Goal: Task Accomplishment & Management: Manage account settings

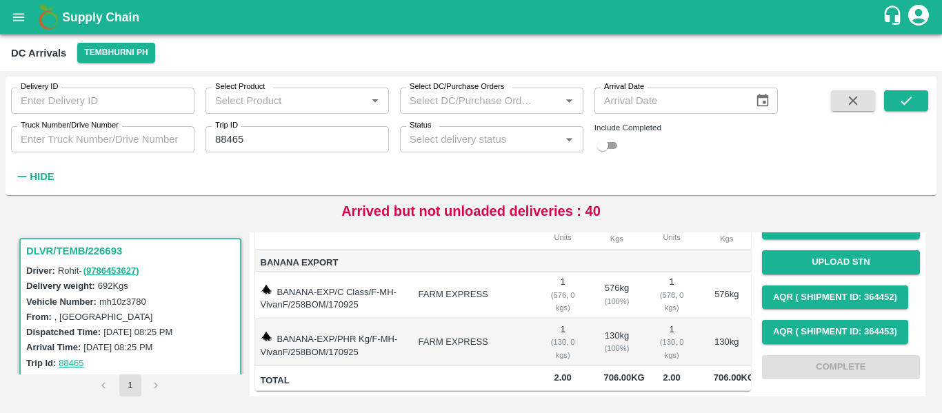
scroll to position [187, 0]
click at [228, 143] on input "88465" at bounding box center [297, 139] width 183 height 26
paste input "text"
type input "88471"
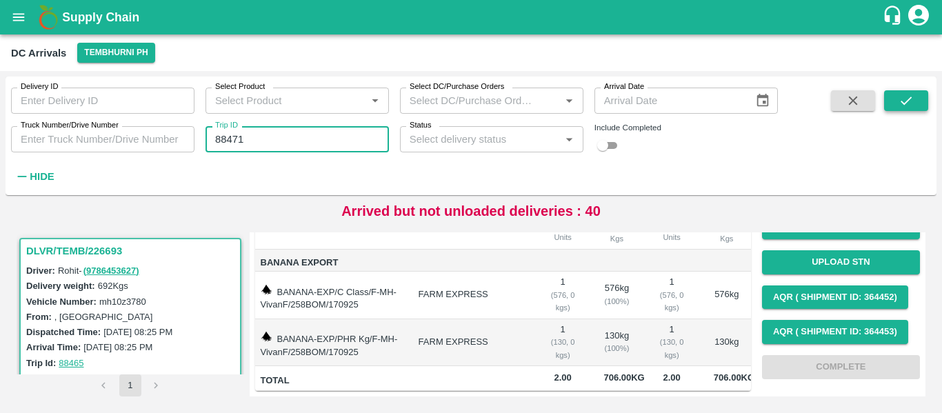
click at [904, 106] on icon "submit" at bounding box center [906, 100] width 15 height 15
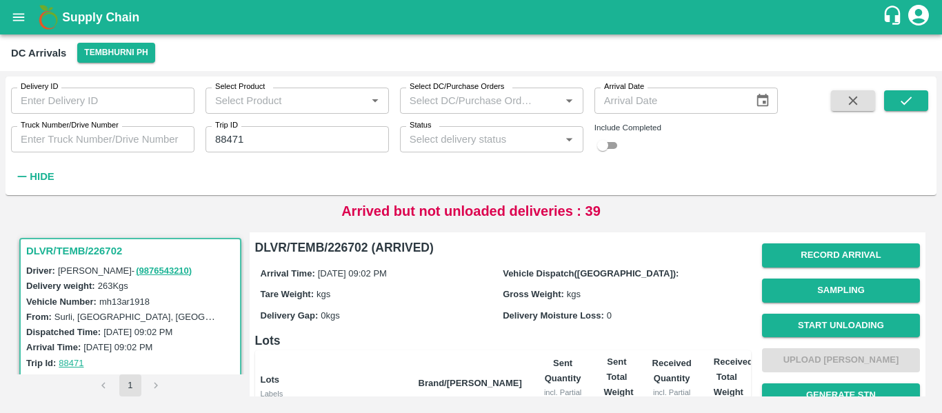
click at [825, 252] on button "Record Arrival" at bounding box center [841, 256] width 158 height 24
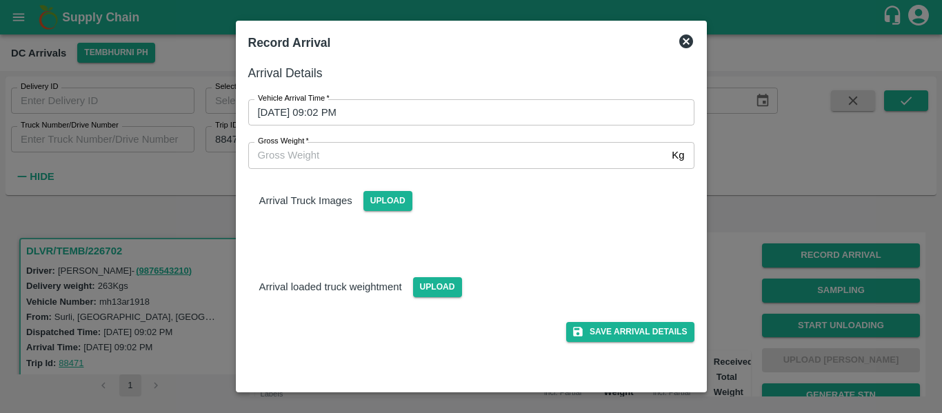
click at [403, 102] on input "17/09/2025 09:02 PM" at bounding box center [466, 112] width 437 height 26
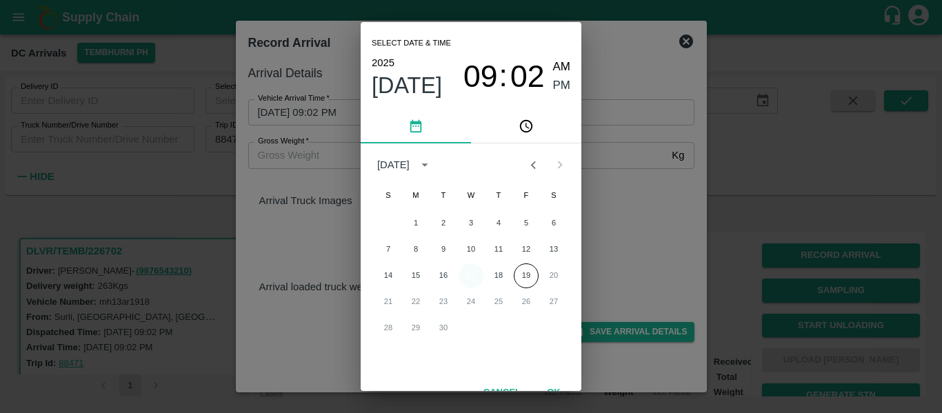
click at [471, 272] on button "17" at bounding box center [471, 276] width 25 height 25
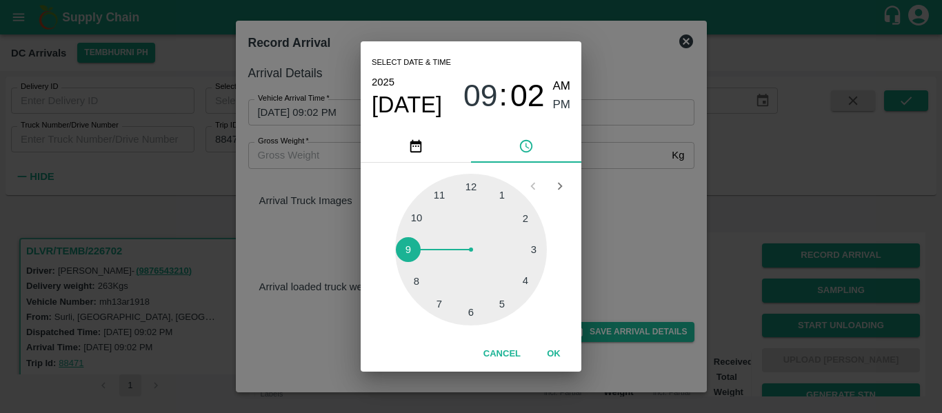
click at [490, 308] on div at bounding box center [471, 250] width 152 height 152
click at [387, 232] on div "05 10 15 20 25 30 35 40 45 50 55 00" at bounding box center [471, 250] width 199 height 152
click at [410, 240] on div at bounding box center [471, 250] width 152 height 152
type input "17/09/2025 05:47 PM"
click at [566, 101] on span "PM" at bounding box center [562, 105] width 18 height 19
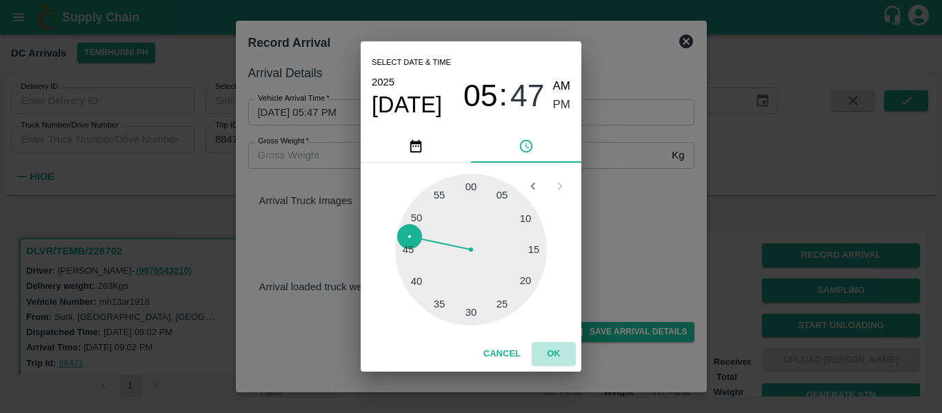
click at [541, 359] on button "OK" at bounding box center [554, 354] width 44 height 24
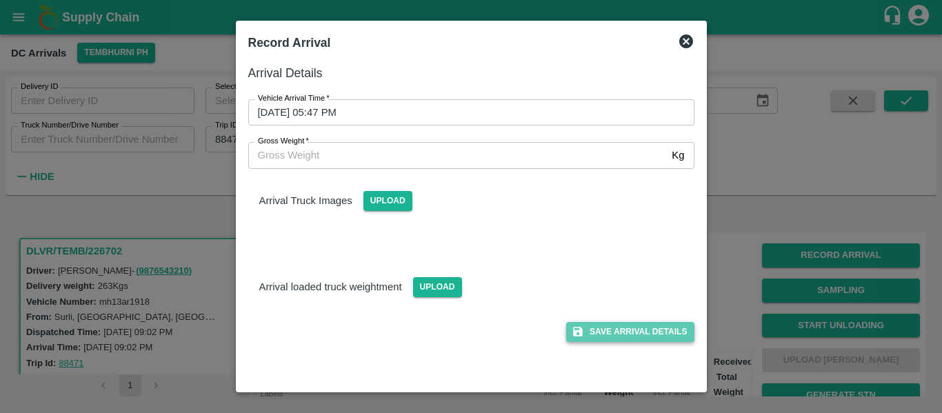
click at [614, 342] on button "Save Arrival Details" at bounding box center [630, 332] width 128 height 20
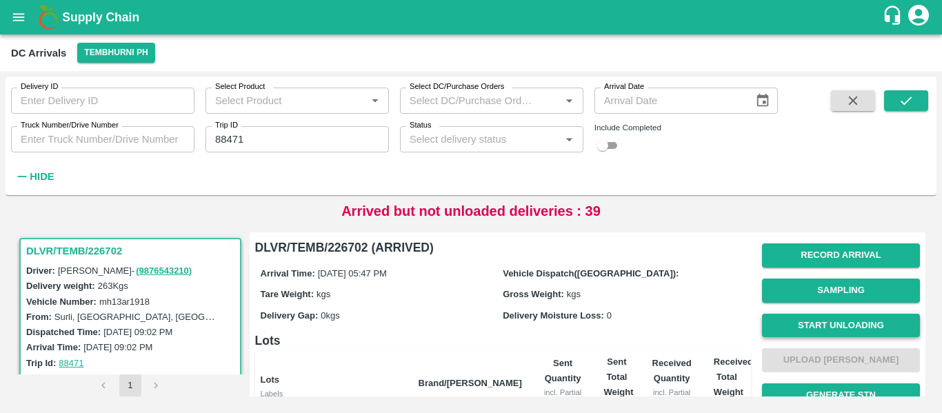
click at [820, 328] on button "Start Unloading" at bounding box center [841, 326] width 158 height 24
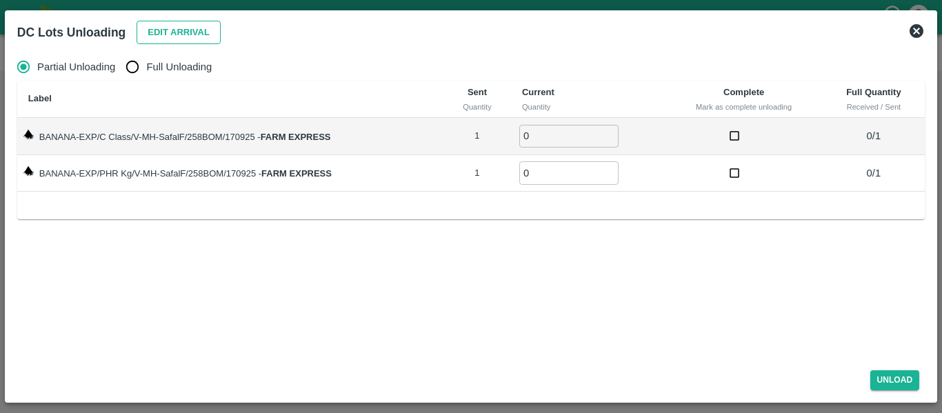
click at [208, 31] on button "Edit Arrival" at bounding box center [179, 33] width 84 height 24
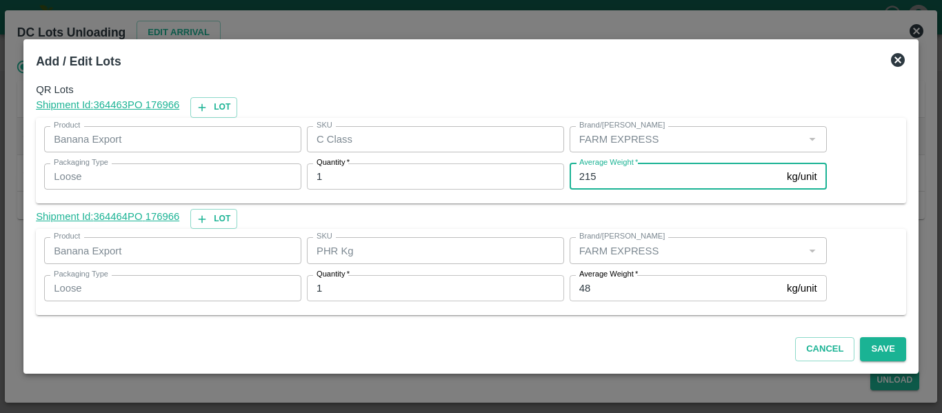
click at [602, 185] on input "215" at bounding box center [676, 176] width 212 height 26
type input "2"
type input "195"
click at [896, 350] on button "Save" at bounding box center [883, 349] width 46 height 24
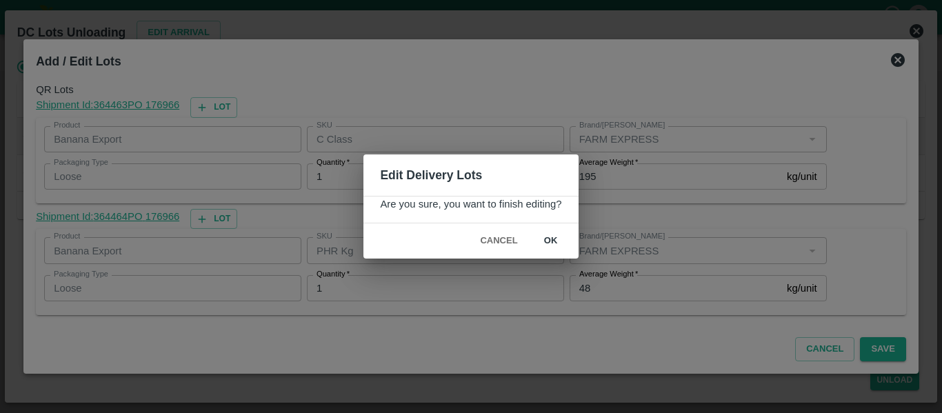
click at [550, 235] on button "ok" at bounding box center [551, 241] width 44 height 24
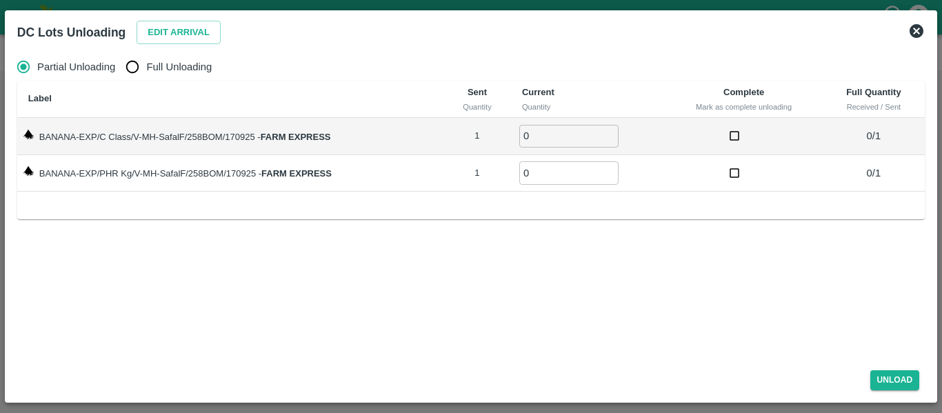
click at [180, 68] on span "Full Unloading" at bounding box center [179, 66] width 66 height 15
click at [146, 68] on input "Full Unloading" at bounding box center [133, 67] width 28 height 28
radio input "true"
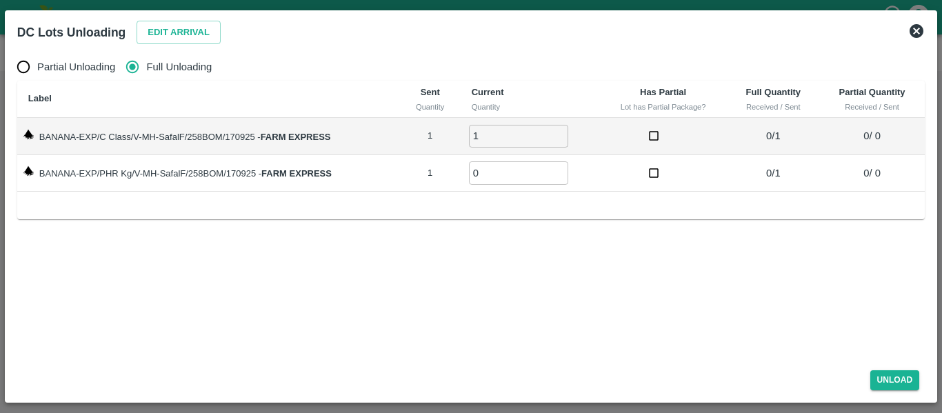
type input "1"
click at [559, 133] on input "1" at bounding box center [518, 136] width 99 height 23
type input "1"
click at [560, 168] on input "1" at bounding box center [518, 172] width 99 height 23
click at [898, 372] on button "Unload" at bounding box center [896, 380] width 50 height 20
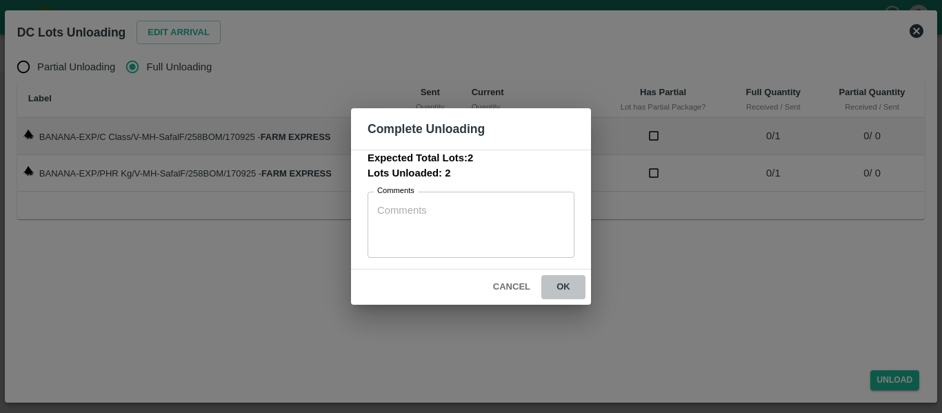
click at [566, 288] on button "ok" at bounding box center [563, 287] width 44 height 24
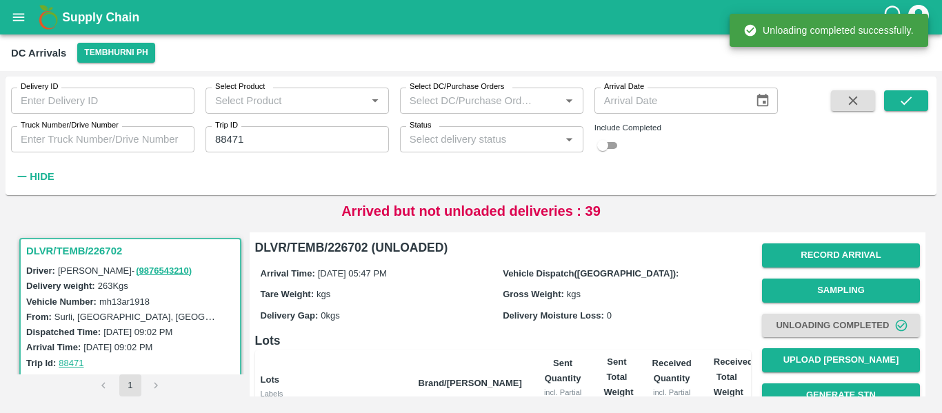
scroll to position [177, 0]
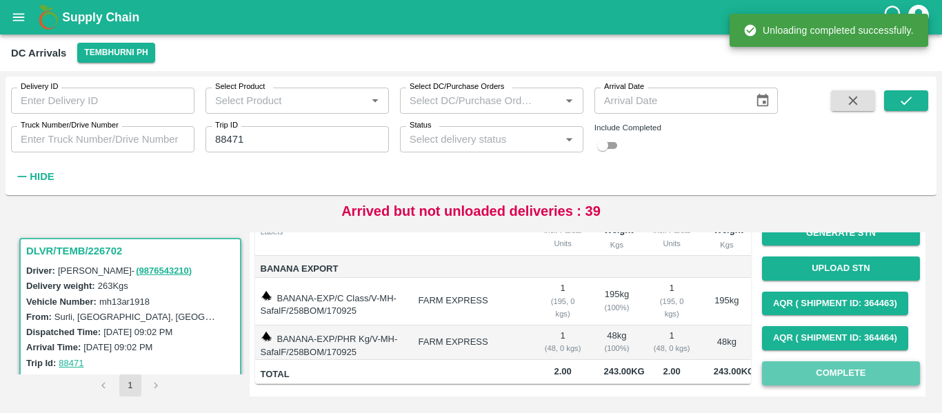
click at [820, 361] on button "Complete" at bounding box center [841, 373] width 158 height 24
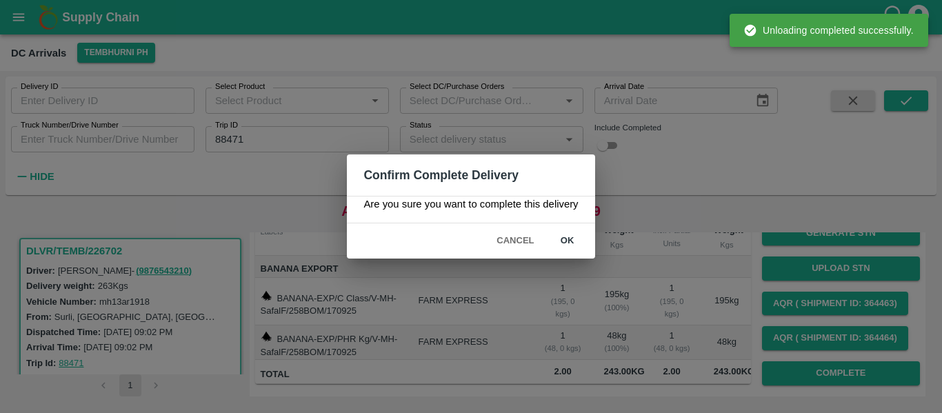
click at [572, 241] on button "ok" at bounding box center [568, 241] width 44 height 24
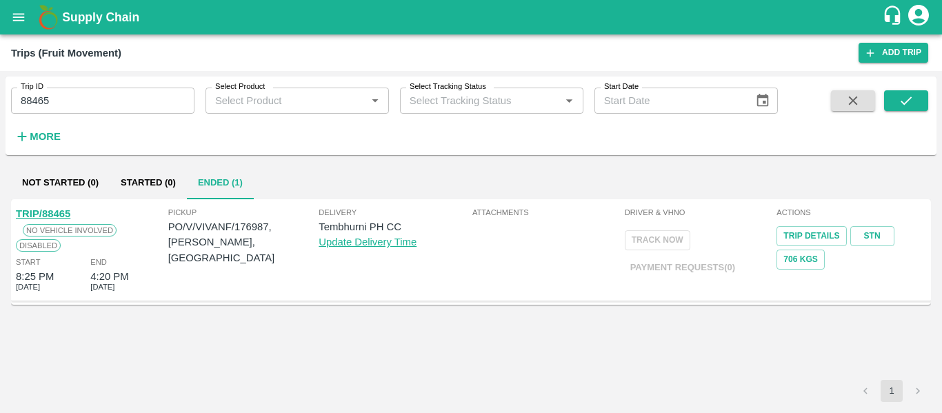
click at [106, 97] on input "88465" at bounding box center [102, 101] width 183 height 26
paste input "text"
type input "88458"
click at [924, 96] on button "submit" at bounding box center [906, 100] width 44 height 21
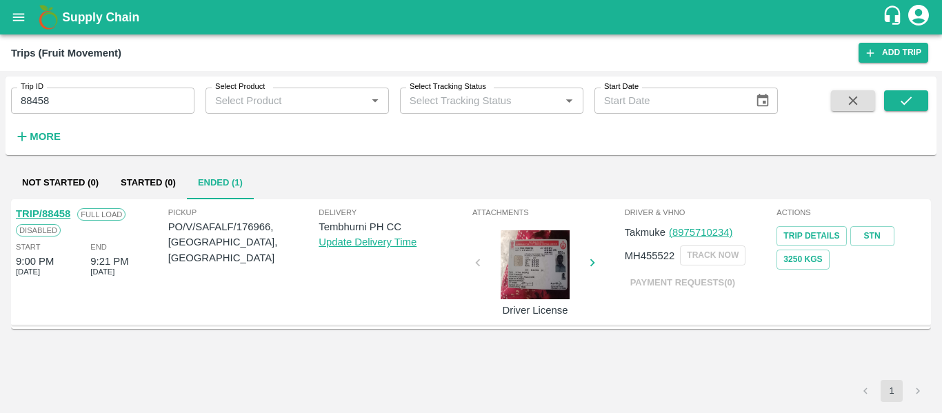
click at [46, 218] on link "TRIP/88458" at bounding box center [43, 213] width 54 height 11
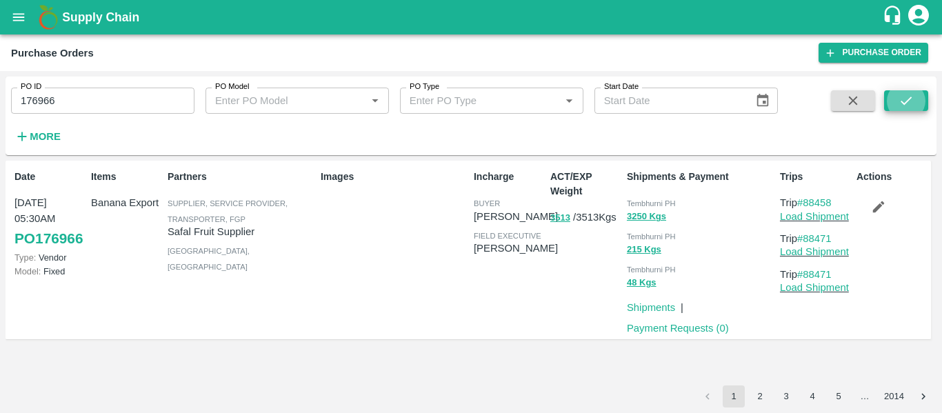
click at [873, 206] on icon "button" at bounding box center [878, 206] width 15 height 15
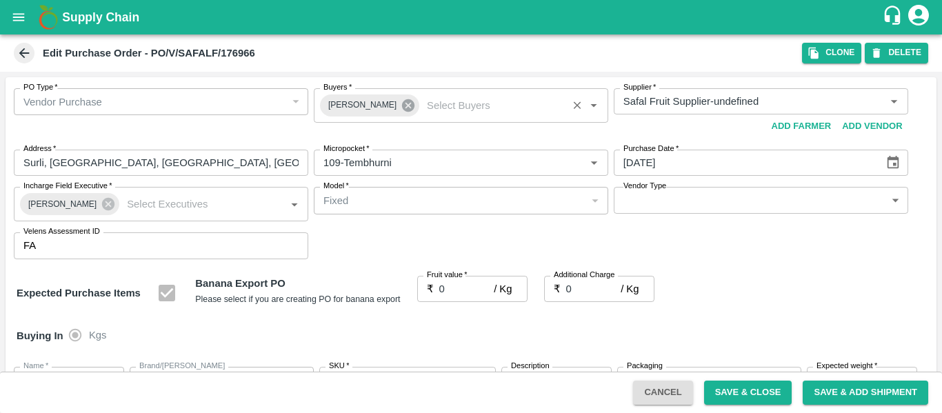
click at [401, 106] on icon at bounding box center [408, 105] width 15 height 15
click at [361, 103] on input "Buyers   *" at bounding box center [450, 101] width 264 height 18
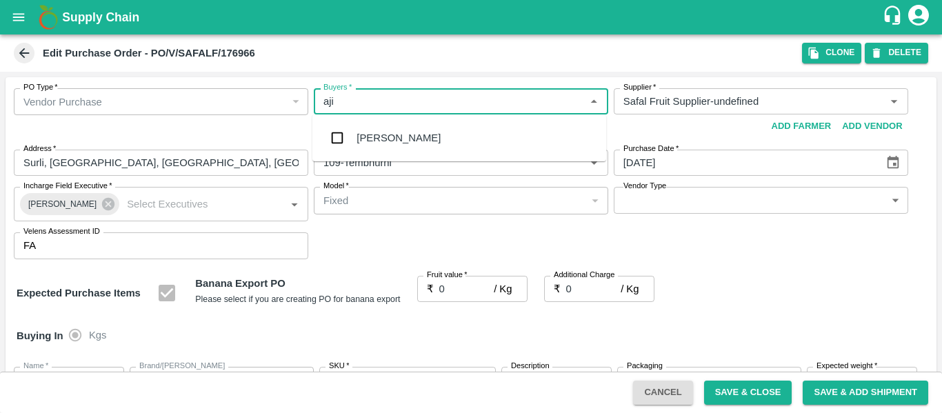
type input "ajit"
click at [367, 141] on div "Ajit Otari" at bounding box center [399, 137] width 84 height 15
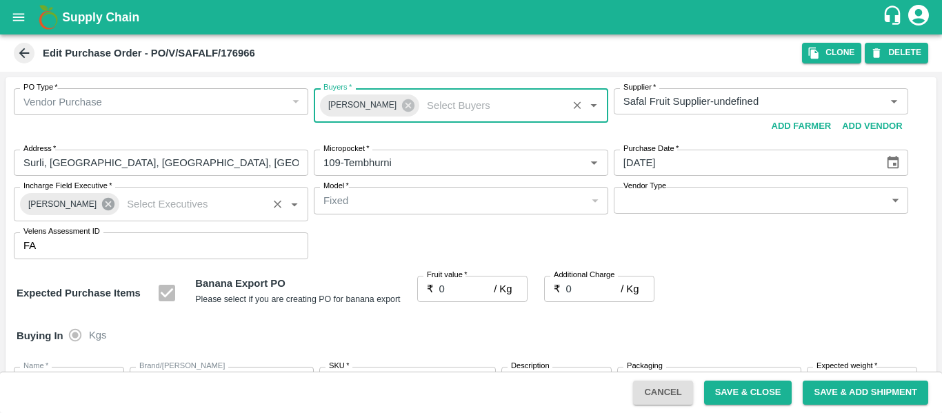
click at [103, 209] on icon at bounding box center [108, 204] width 12 height 12
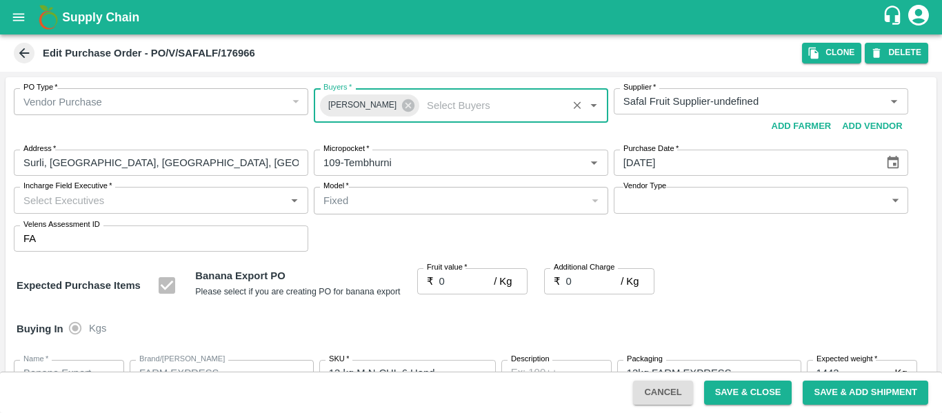
click at [43, 208] on input "Incharge Field Executive   *" at bounding box center [150, 200] width 264 height 18
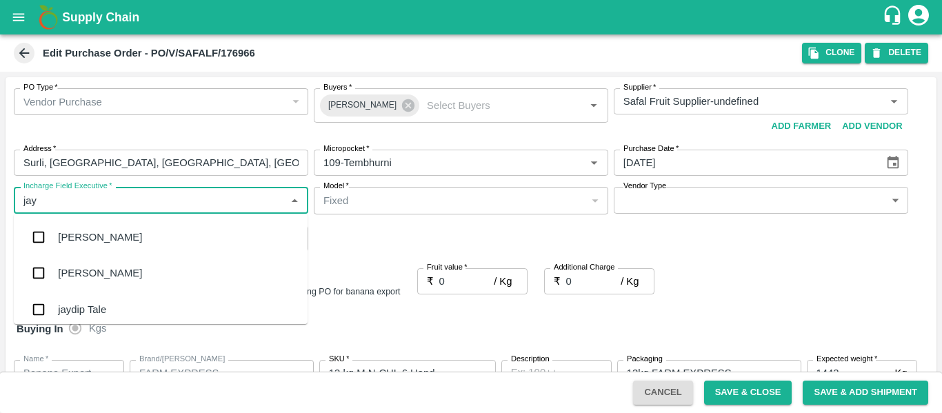
type input "jayd"
click at [54, 246] on div "jaydip Tale" at bounding box center [161, 237] width 294 height 36
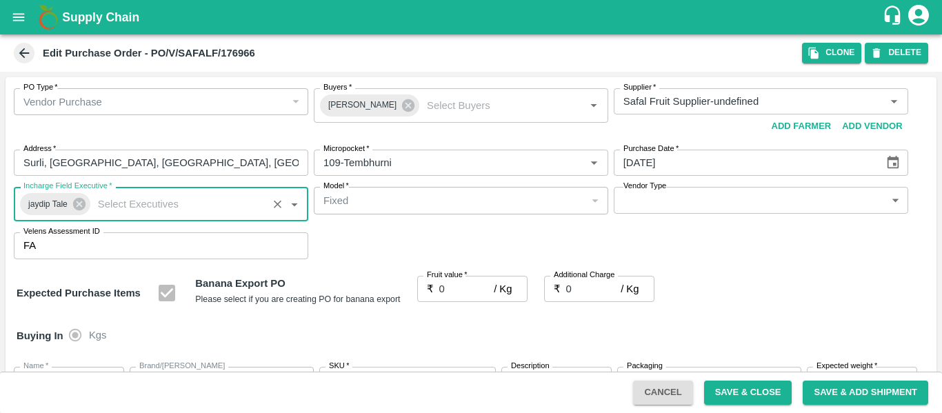
click at [446, 296] on input "0" at bounding box center [466, 289] width 55 height 26
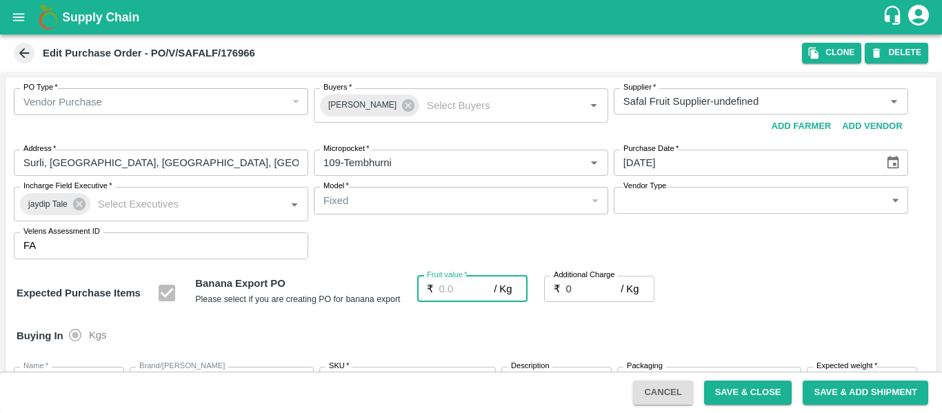
type input "2"
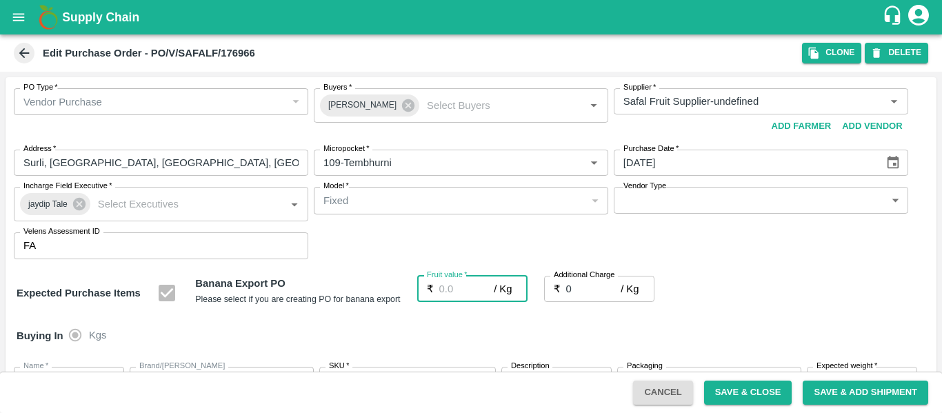
type input "2"
type input "22"
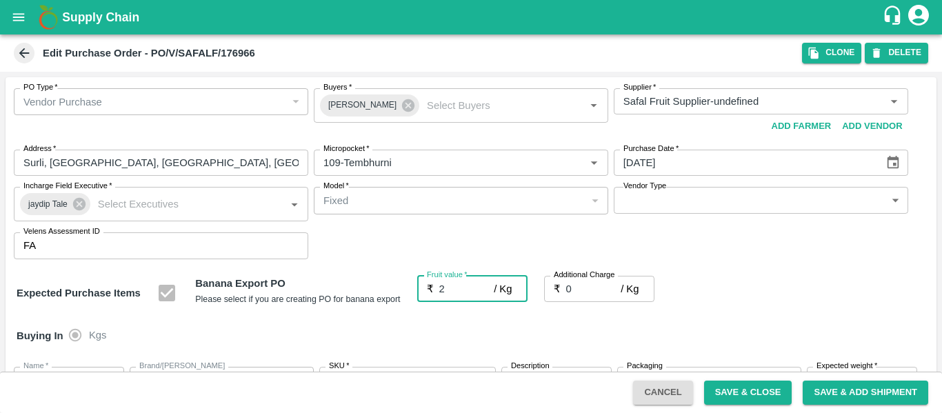
type input "22"
type input "22.5"
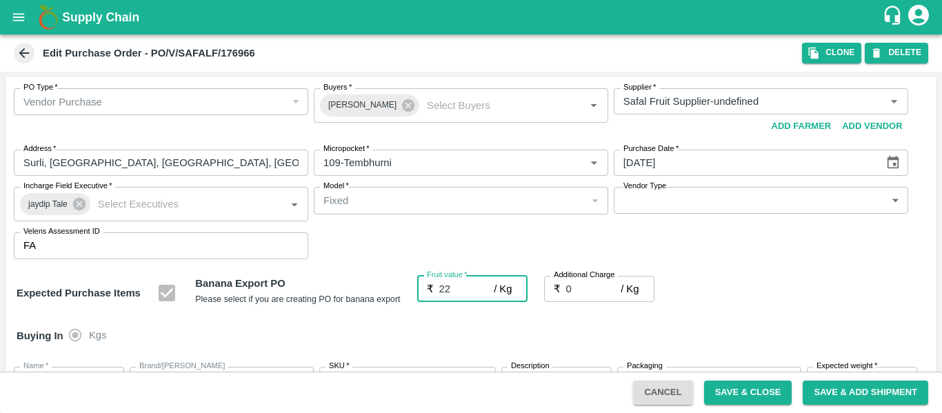
type input "22.5"
click at [588, 292] on input "0" at bounding box center [593, 289] width 55 height 26
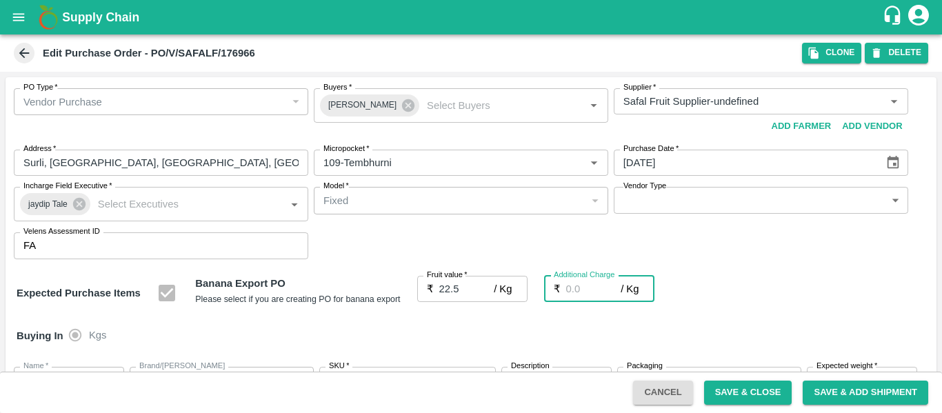
type input "2"
type input "24.5"
type input "2.7"
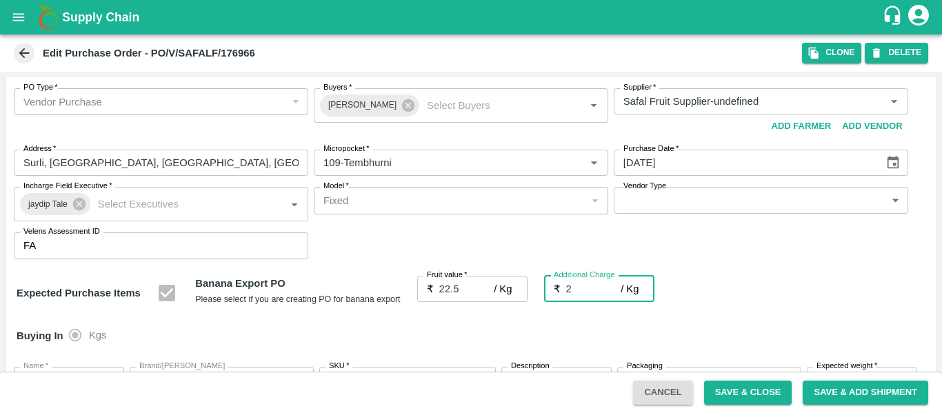
type input "25.2"
type input "2.75"
type input "25.25"
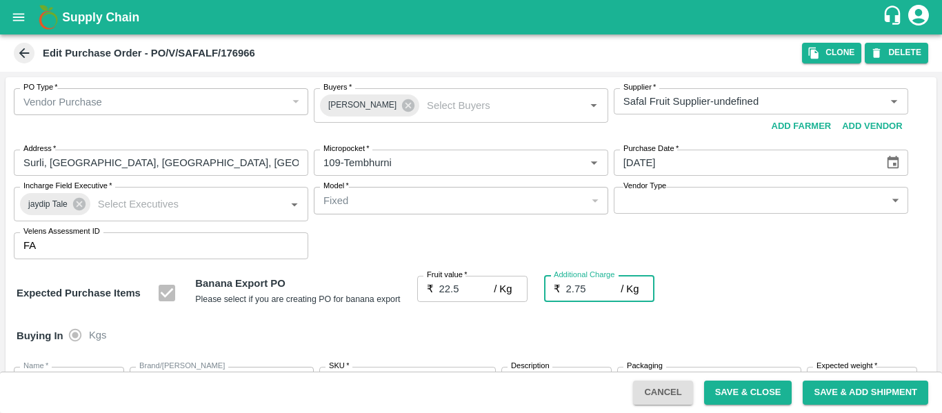
type input "25.25"
type input "2.75"
click at [839, 287] on div "Expected Purchase Items Banana Export PO Please select if you are creating PO f…" at bounding box center [471, 293] width 909 height 35
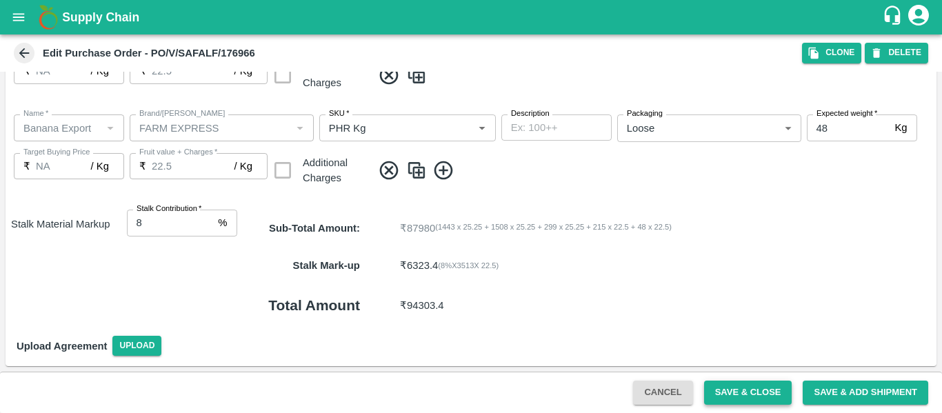
click at [735, 388] on button "Save & Close" at bounding box center [748, 393] width 88 height 24
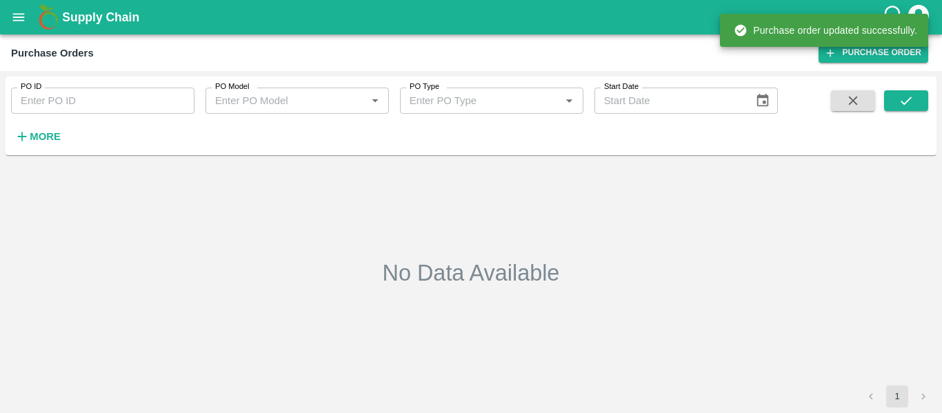
type input "176966"
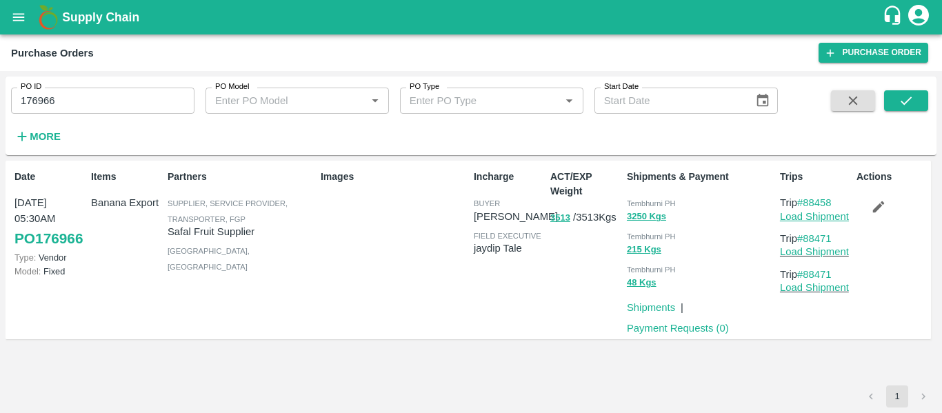
click at [836, 215] on link "Load Shipment" at bounding box center [814, 216] width 69 height 11
drag, startPoint x: 844, startPoint y: 203, endPoint x: 808, endPoint y: 203, distance: 35.9
click at [808, 203] on p "Trip #88458" at bounding box center [815, 202] width 71 height 15
copy link "88458"
drag, startPoint x: 842, startPoint y: 237, endPoint x: 806, endPoint y: 241, distance: 36.2
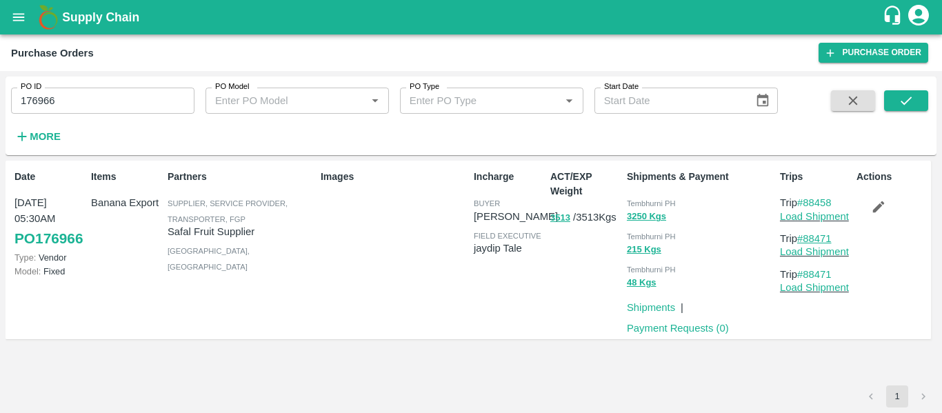
click at [806, 241] on p "Trip #88471" at bounding box center [815, 238] width 71 height 15
copy link "88471"
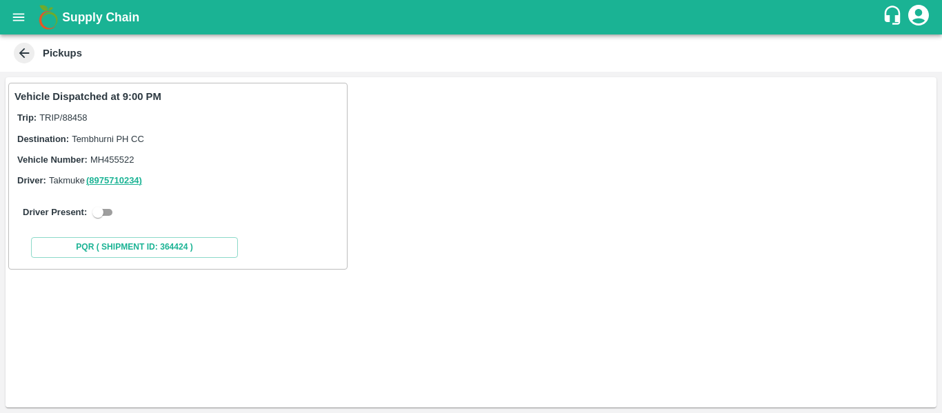
click at [111, 219] on input "checkbox" at bounding box center [98, 212] width 50 height 17
checkbox input "true"
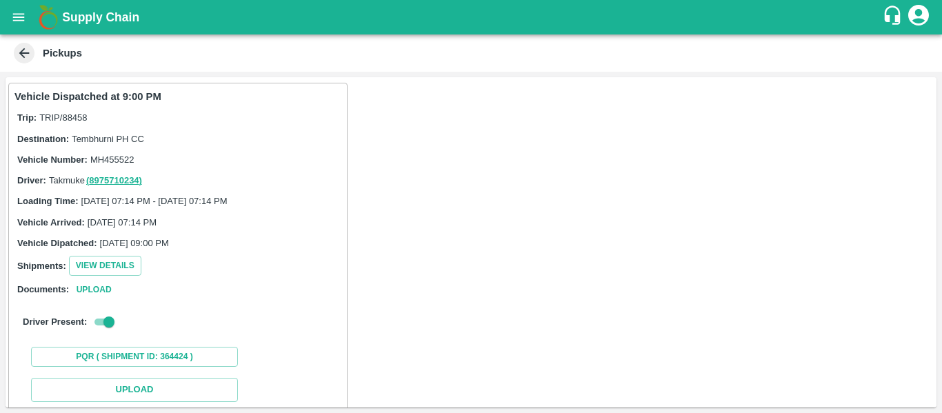
scroll to position [202, 0]
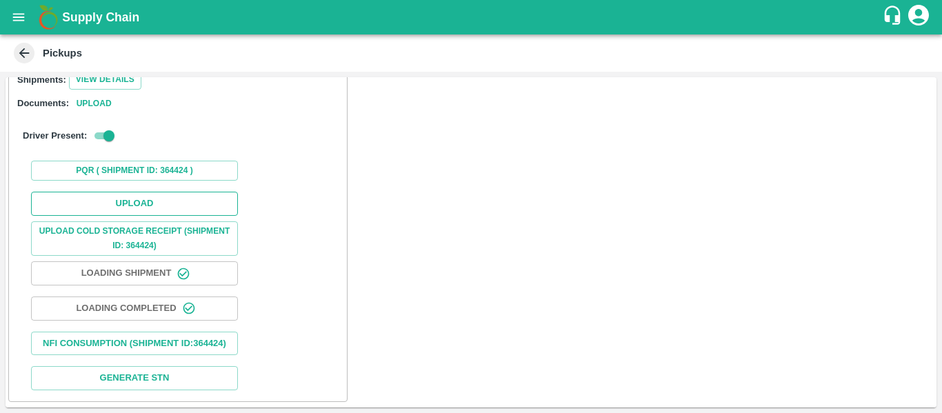
click at [135, 192] on button "Upload" at bounding box center [134, 204] width 207 height 24
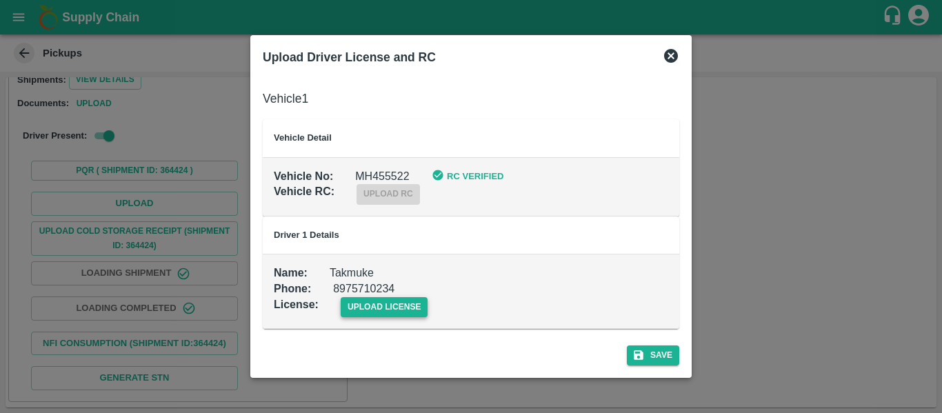
click at [393, 303] on span "upload license" at bounding box center [385, 307] width 88 height 20
click at [0, 0] on input "upload license" at bounding box center [0, 0] width 0 height 0
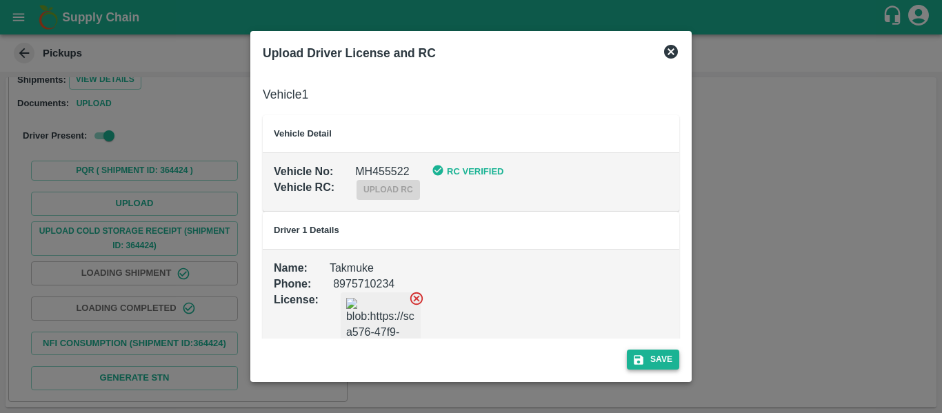
click at [640, 363] on icon "submit" at bounding box center [639, 360] width 10 height 10
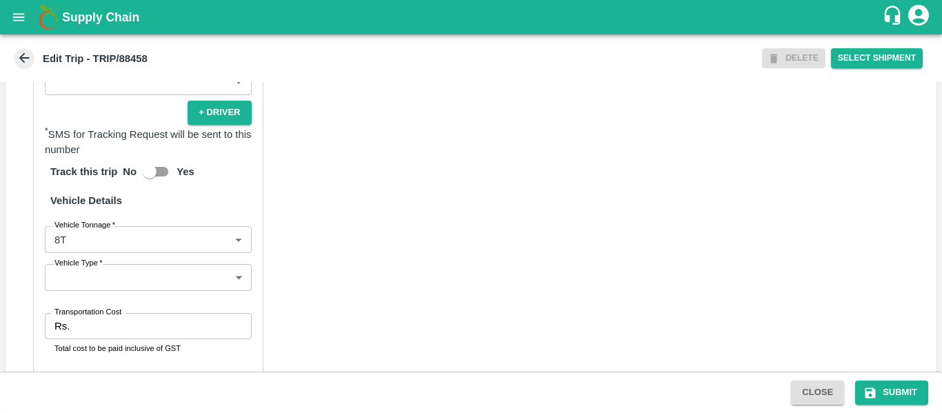
scroll to position [1057, 0]
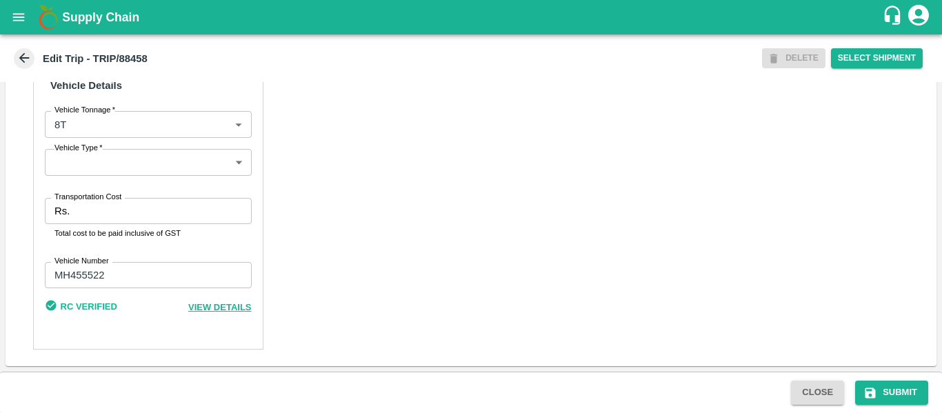
click at [103, 213] on input "Transportation Cost" at bounding box center [163, 211] width 176 height 26
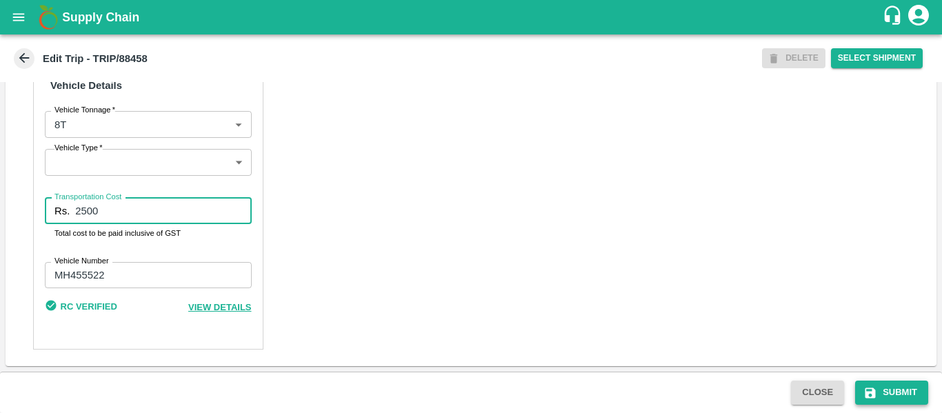
type input "2500"
click at [879, 397] on button "Submit" at bounding box center [891, 393] width 73 height 24
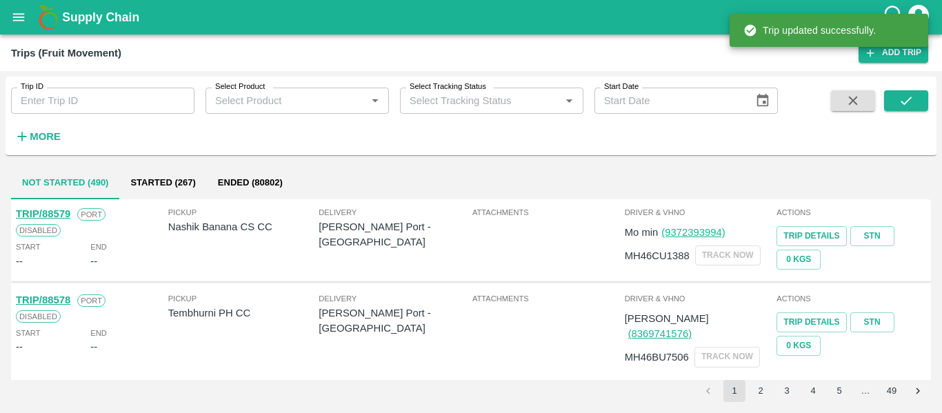
click at [35, 95] on input "Trip ID" at bounding box center [102, 101] width 183 height 26
paste input "88471"
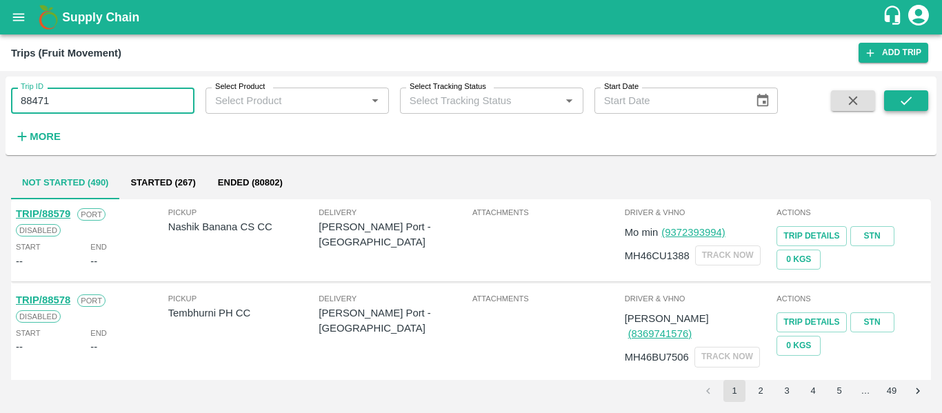
type input "88471"
click at [907, 106] on icon "submit" at bounding box center [906, 100] width 15 height 15
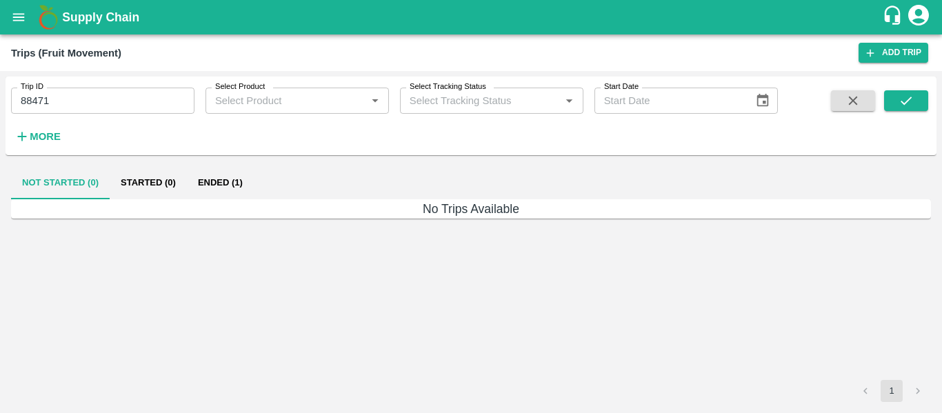
click at [218, 188] on button "Ended (1)" at bounding box center [220, 182] width 67 height 33
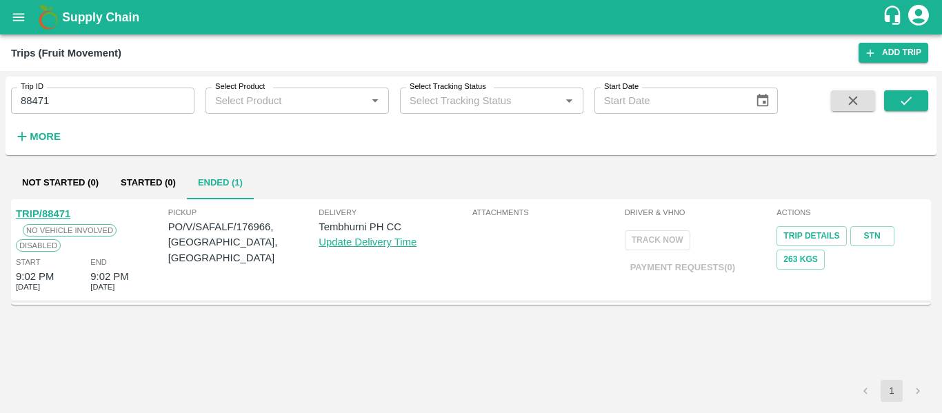
click at [37, 217] on link "TRIP/88471" at bounding box center [43, 213] width 54 height 11
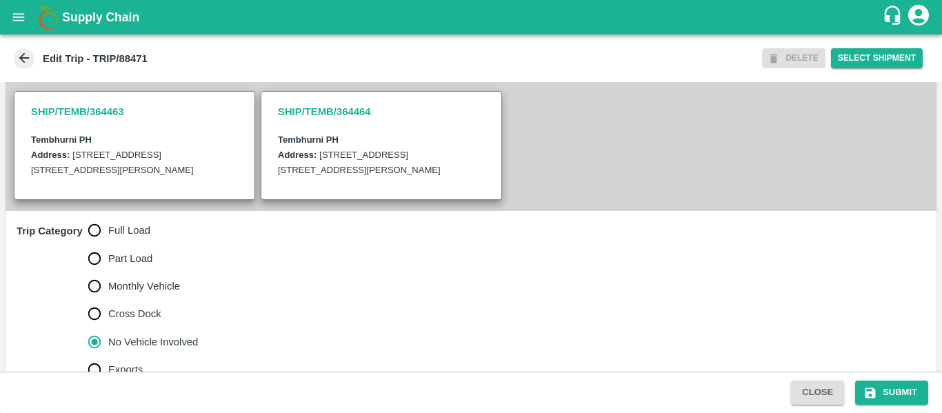
scroll to position [446, 0]
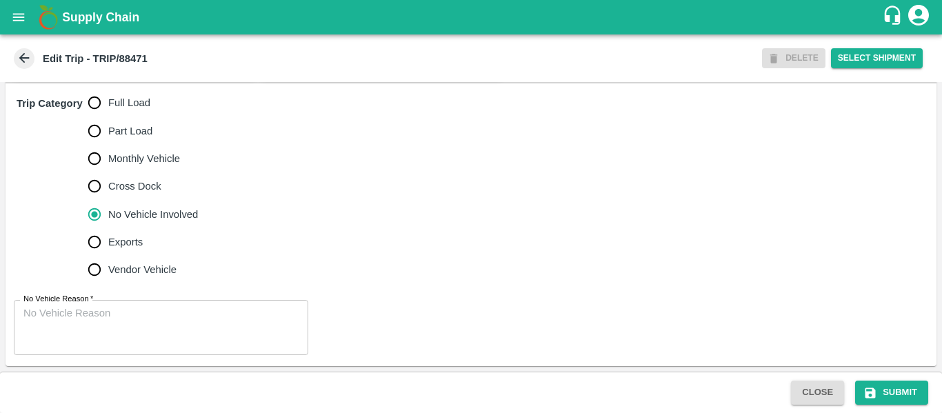
click at [119, 110] on label "Full Load" at bounding box center [140, 103] width 118 height 28
click at [108, 110] on input "Full Load" at bounding box center [95, 103] width 28 height 28
radio input "true"
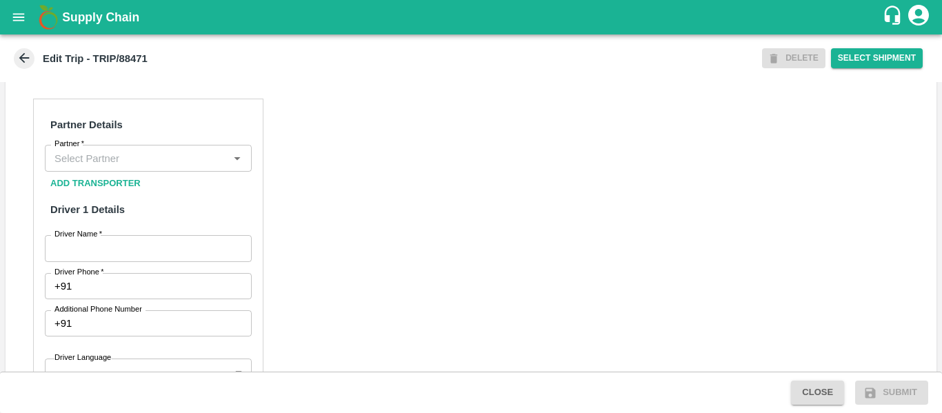
scroll to position [691, 0]
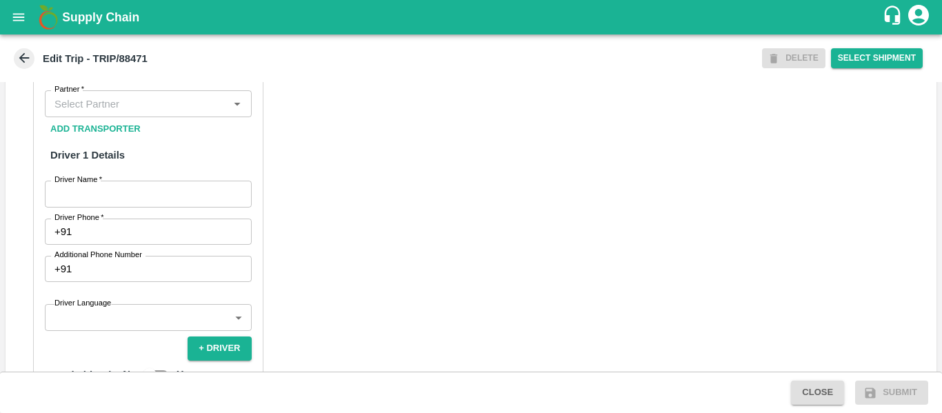
click at [118, 108] on div "Partner" at bounding box center [148, 103] width 207 height 26
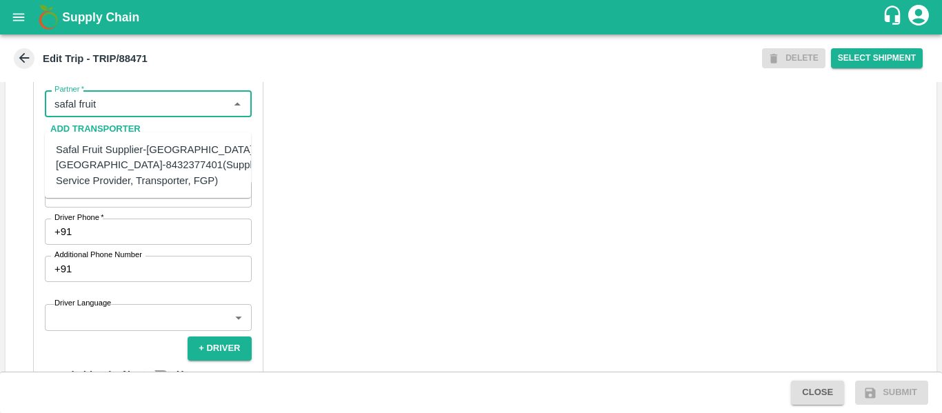
click at [128, 161] on div "Safal Fruit Supplier-Surli, Solapur-8432377401(Supplier, Service Provider, Tran…" at bounding box center [161, 165] width 210 height 46
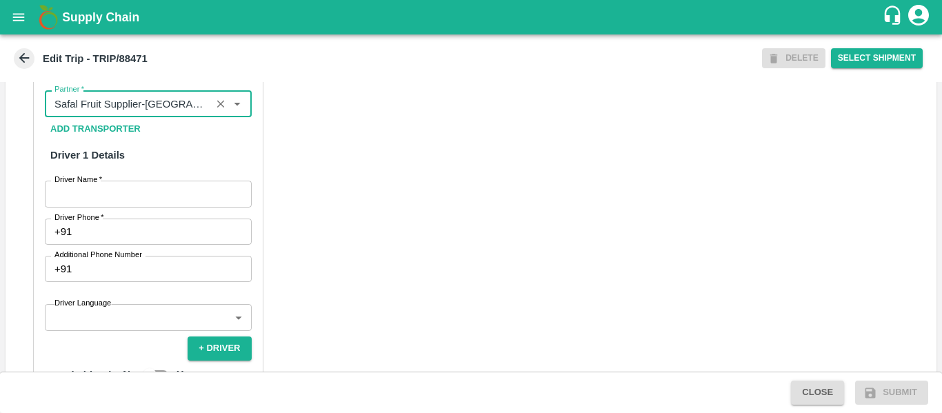
type input "Safal Fruit Supplier-Surli, Solapur-8432377401(Supplier, Service Provider, Tran…"
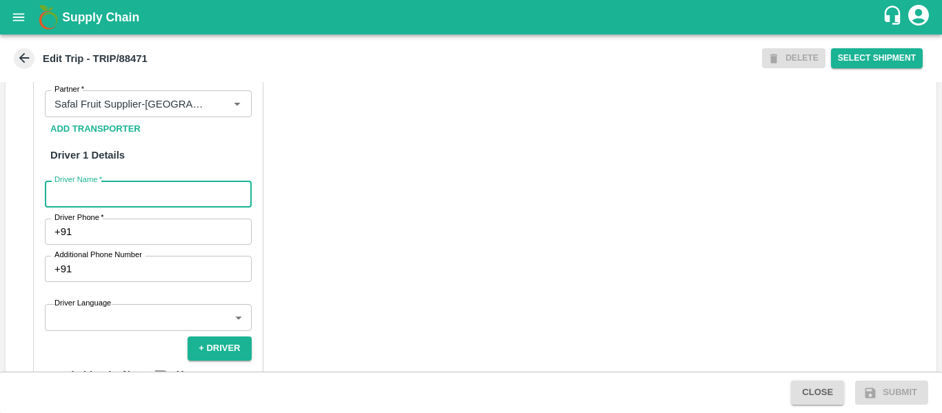
click at [135, 207] on input "Driver Name   *" at bounding box center [148, 194] width 207 height 26
type input "Navnath"
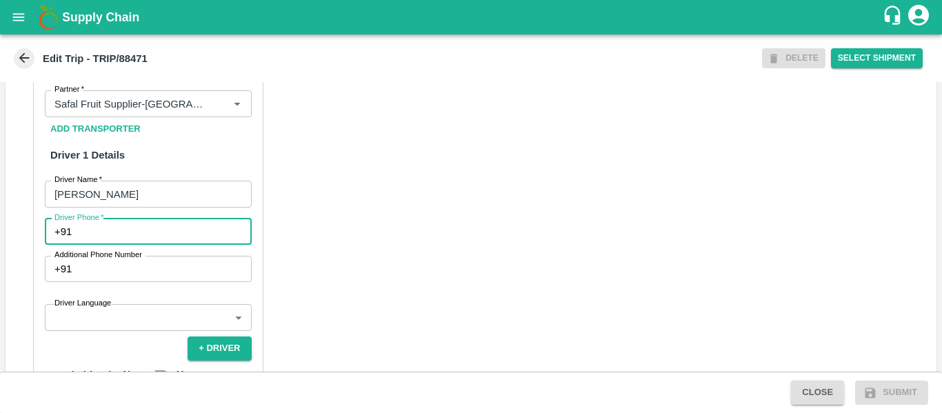
click at [172, 244] on input "Driver Phone   *" at bounding box center [164, 232] width 174 height 26
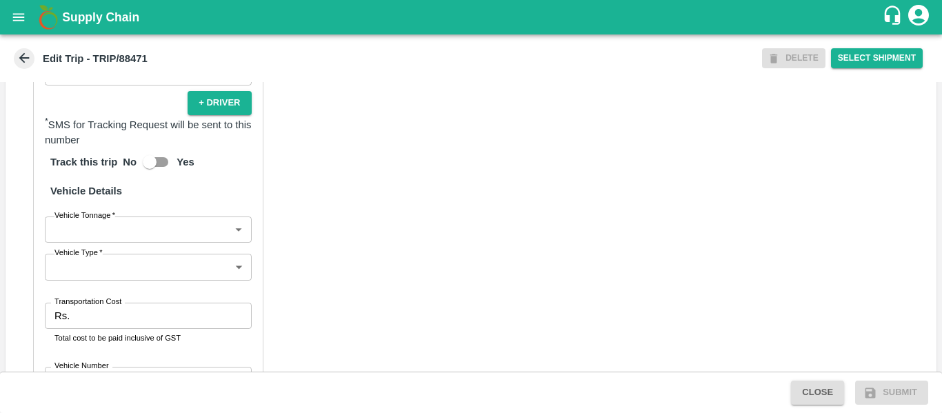
scroll to position [944, 0]
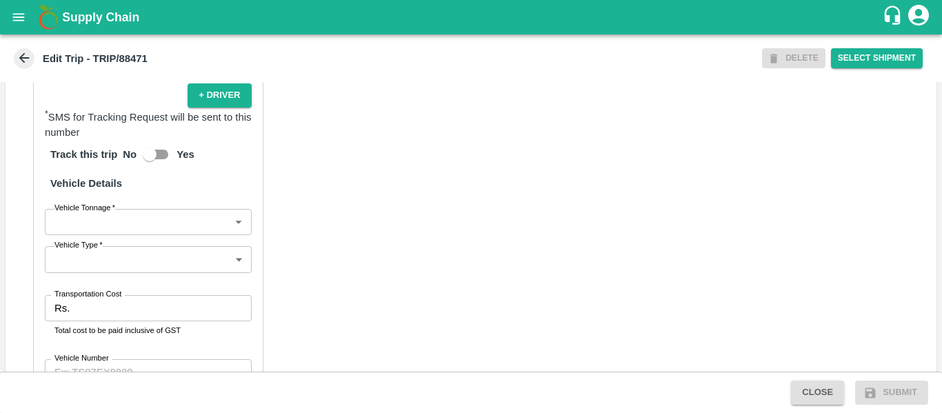
type input "9876543210"
click at [143, 321] on input "Transportation Cost" at bounding box center [163, 308] width 176 height 26
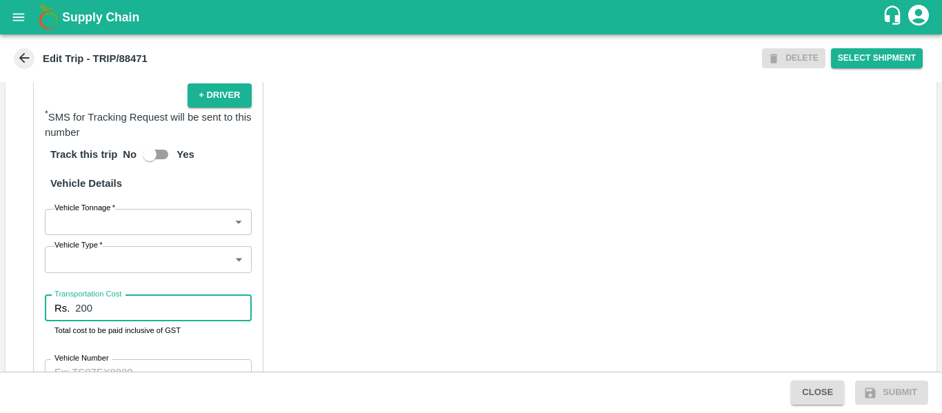
type input "200"
click at [478, 287] on div "Partner Details Partner   * Partner Add Transporter Driver 1 Details Driver Nam…" at bounding box center [471, 120] width 931 height 693
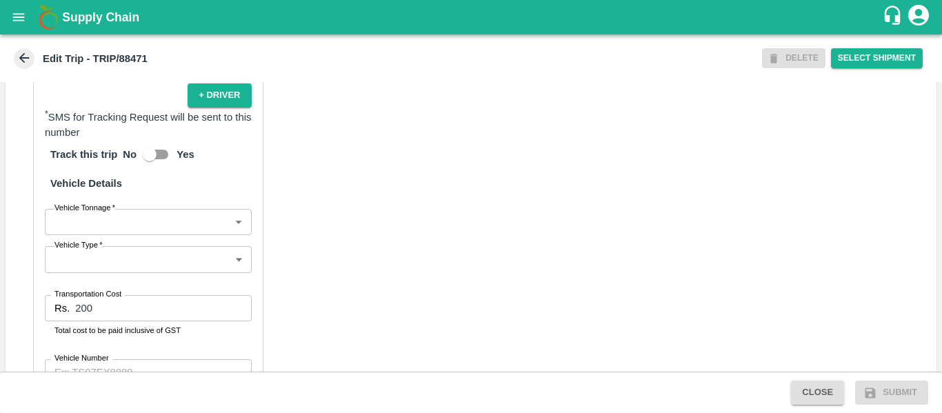
scroll to position [1060, 0]
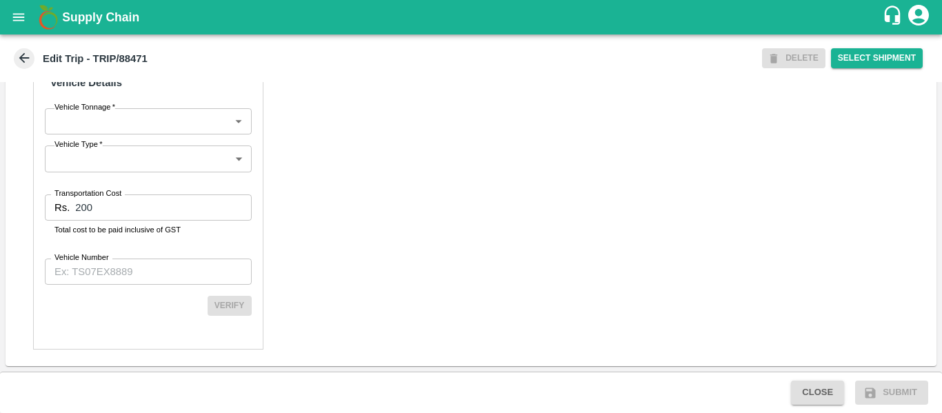
click input "Vehicle Number"
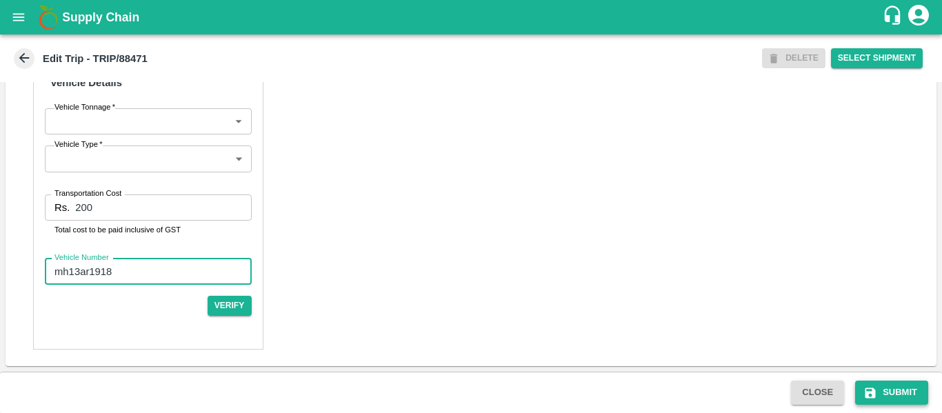
type input "mh13ar1918"
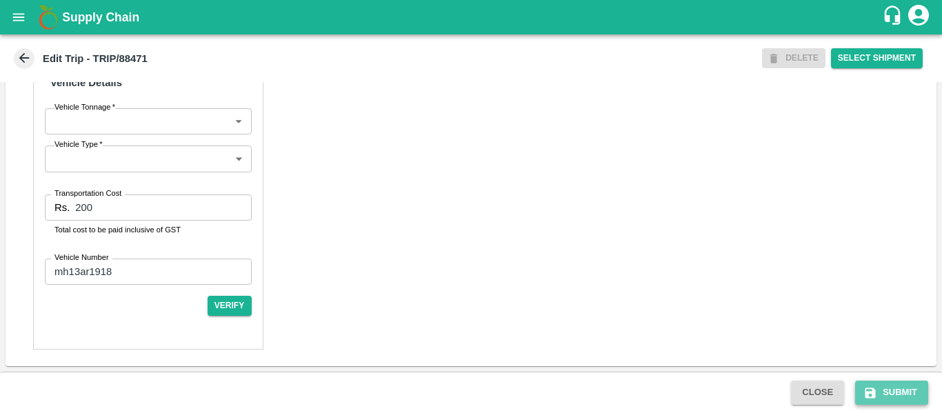
click button "Submit"
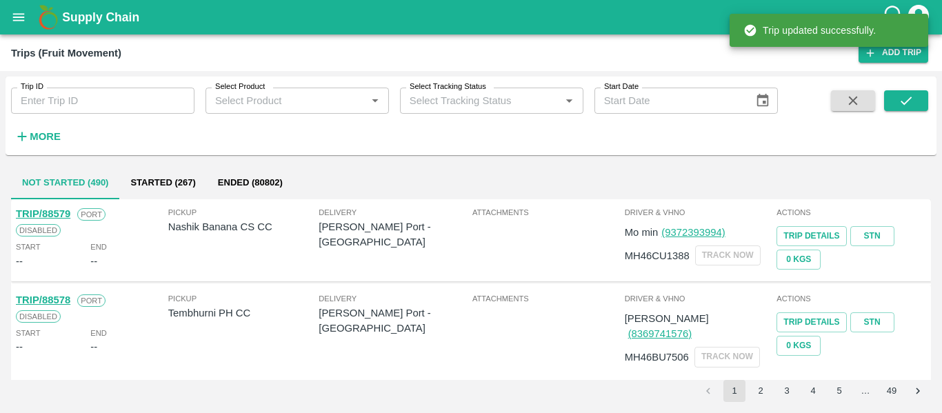
click input "Trip ID"
paste input "88471"
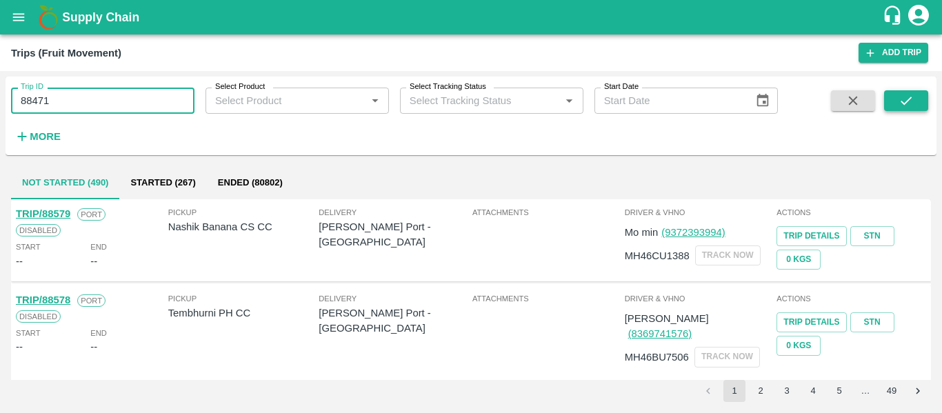
type input "88471"
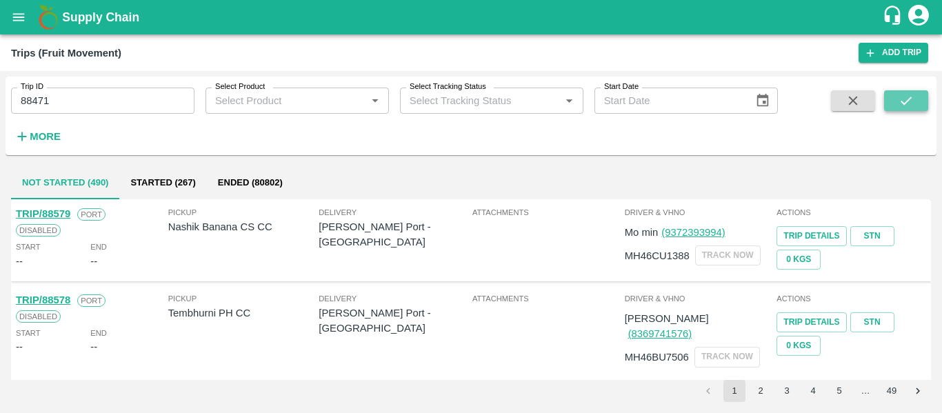
click button "submit"
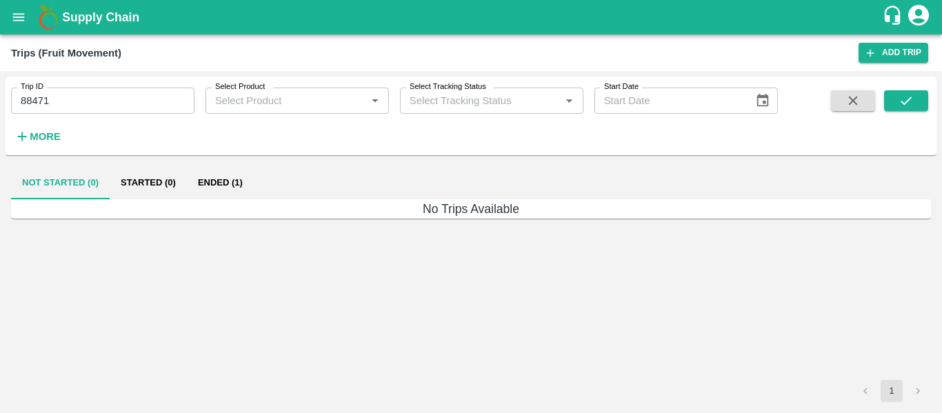
click button "Ended (1)"
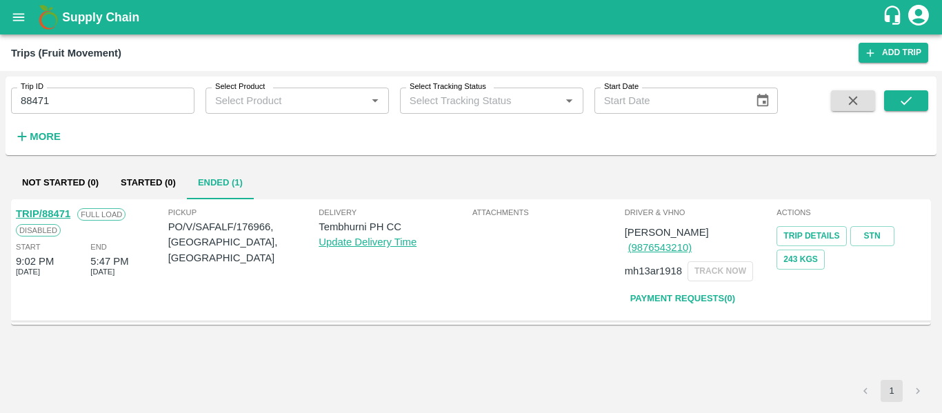
click link "TRIP/88471"
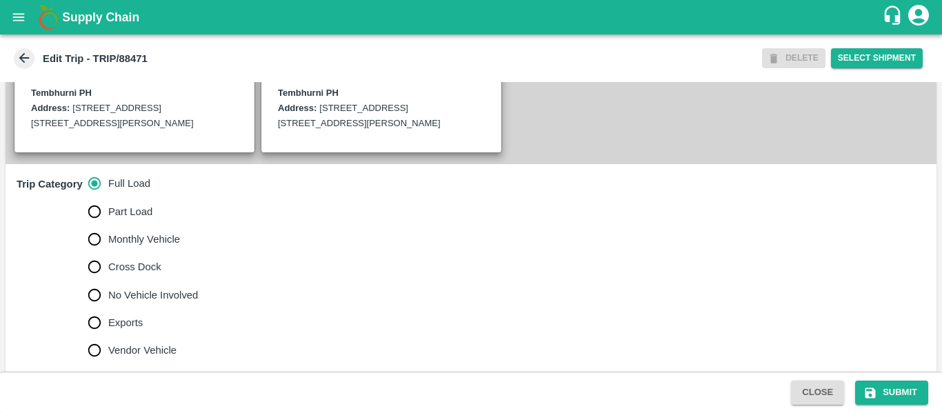
scroll to position [350, 0]
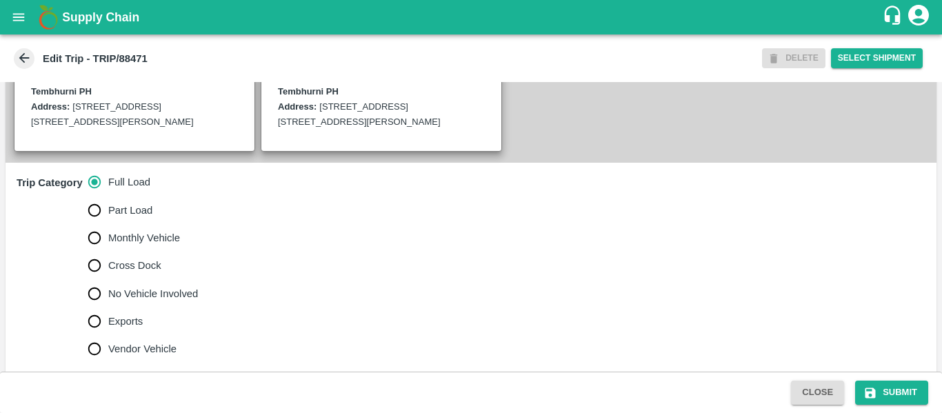
click at [128, 301] on span "No Vehicle Involved" at bounding box center [153, 293] width 90 height 15
click at [108, 308] on input "No Vehicle Involved" at bounding box center [95, 294] width 28 height 28
radio input "true"
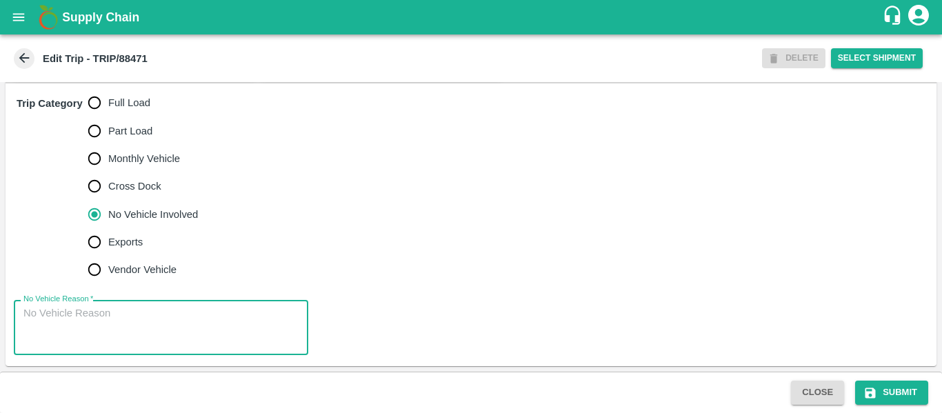
click at [155, 312] on textarea "No Vehicle Reason   *" at bounding box center [160, 327] width 275 height 43
type textarea "Field Dump"
click at [865, 386] on icon "submit" at bounding box center [871, 393] width 14 height 14
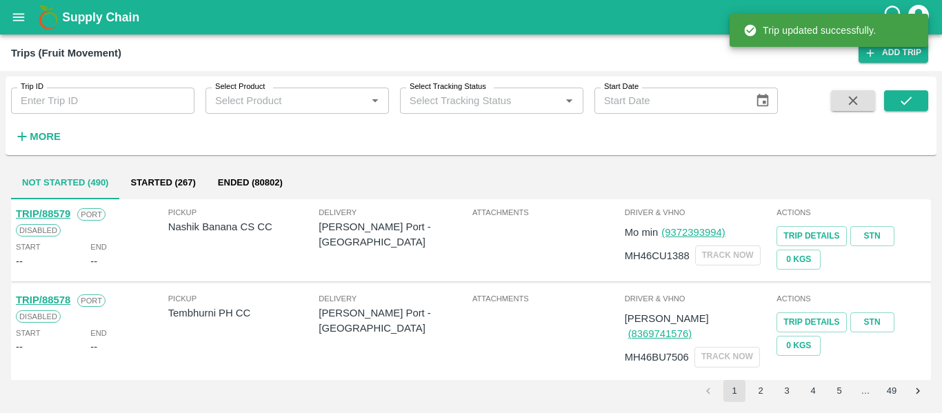
click at [118, 87] on div "Trip ID Trip ID" at bounding box center [97, 95] width 195 height 37
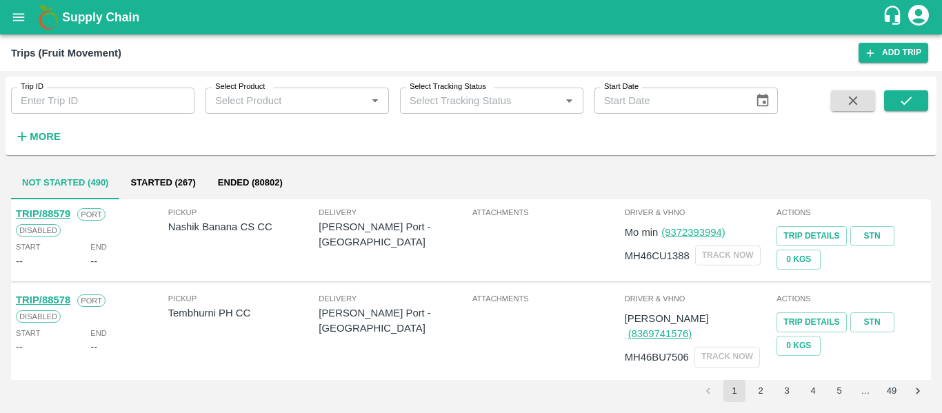
click at [119, 99] on input "Trip ID" at bounding box center [102, 101] width 183 height 26
paste input "88469"
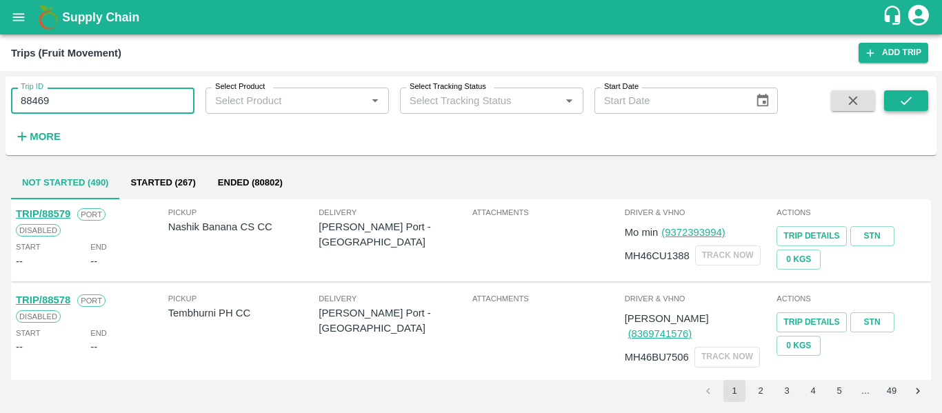
type input "88469"
click at [907, 101] on icon "submit" at bounding box center [906, 100] width 15 height 15
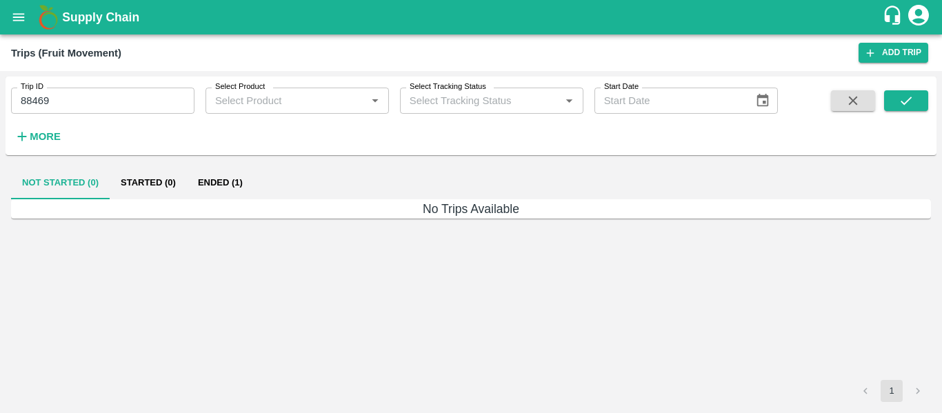
click at [219, 181] on button "Ended (1)" at bounding box center [220, 182] width 67 height 33
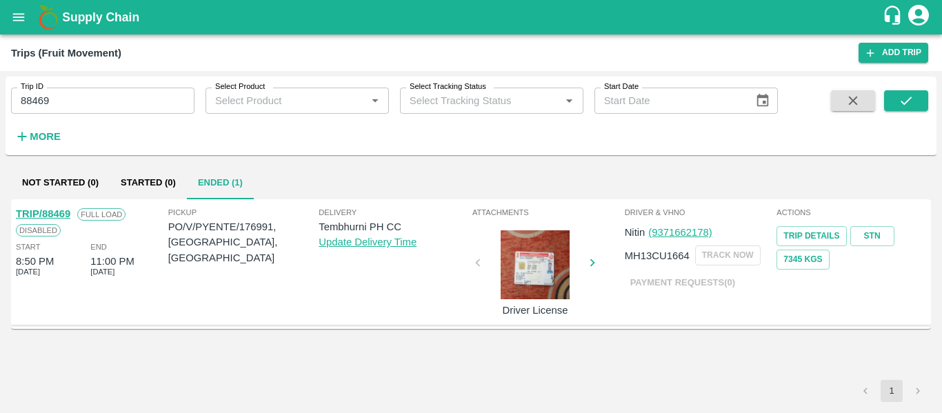
click at [67, 208] on div "TRIP/88469" at bounding box center [43, 213] width 54 height 15
click at [50, 217] on link "TRIP/88469" at bounding box center [43, 213] width 54 height 11
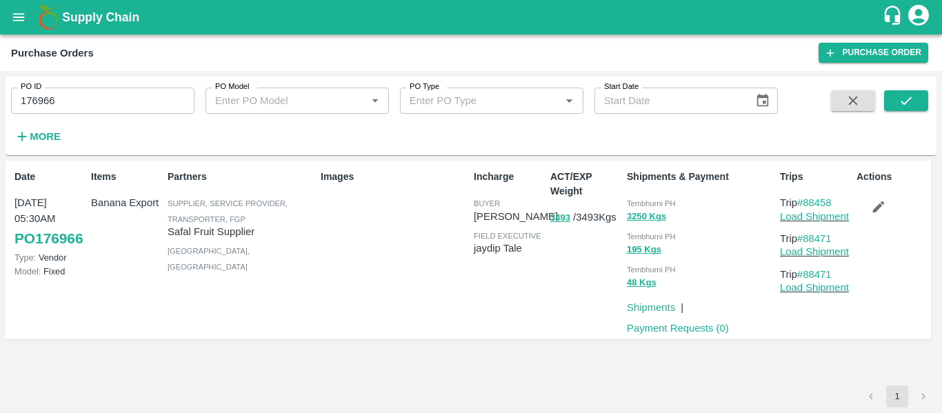
click at [92, 90] on input "176966" at bounding box center [102, 101] width 183 height 26
paste input "text"
type input "176991"
click at [891, 110] on button "submit" at bounding box center [906, 100] width 44 height 21
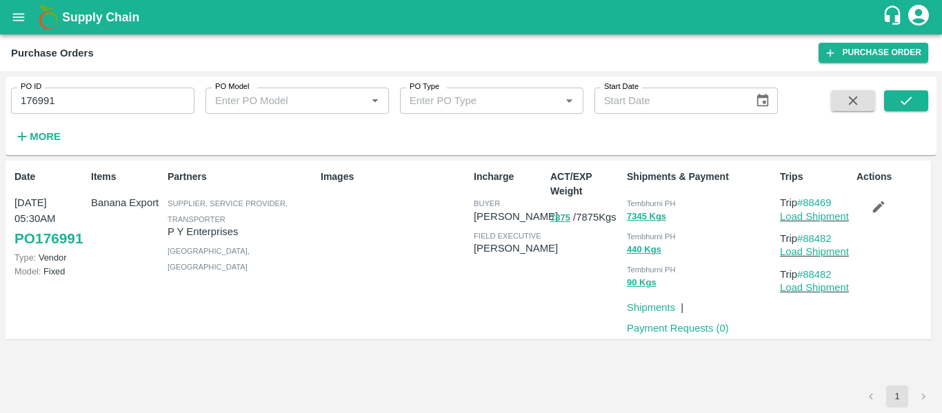
click at [883, 211] on icon "button" at bounding box center [878, 206] width 15 height 15
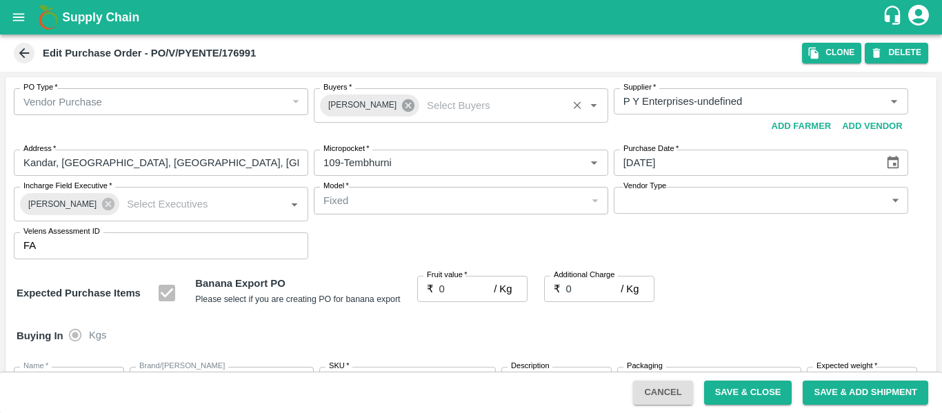
click at [402, 104] on icon at bounding box center [408, 105] width 12 height 12
click at [371, 103] on input "Buyers   *" at bounding box center [450, 101] width 264 height 18
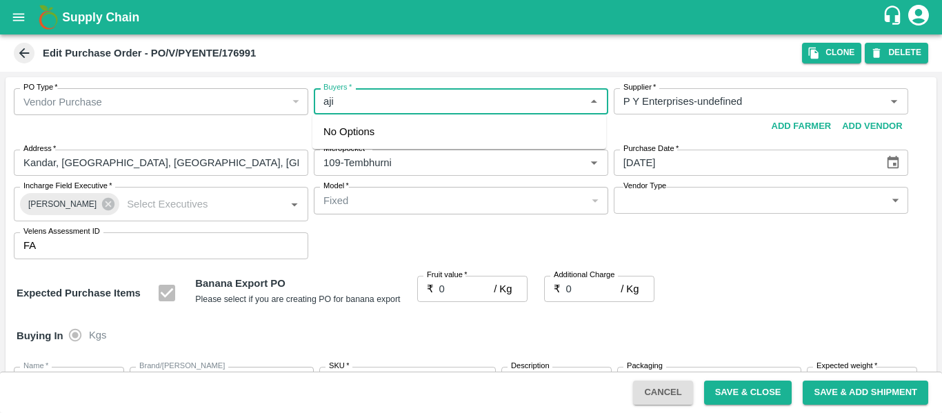
type input "ajit"
click at [375, 137] on div "Ajit Otari" at bounding box center [399, 137] width 84 height 15
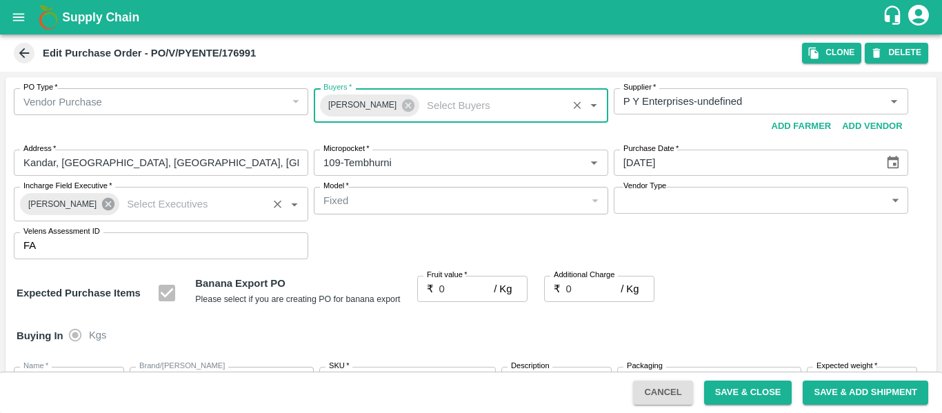
click at [103, 206] on icon at bounding box center [108, 204] width 12 height 12
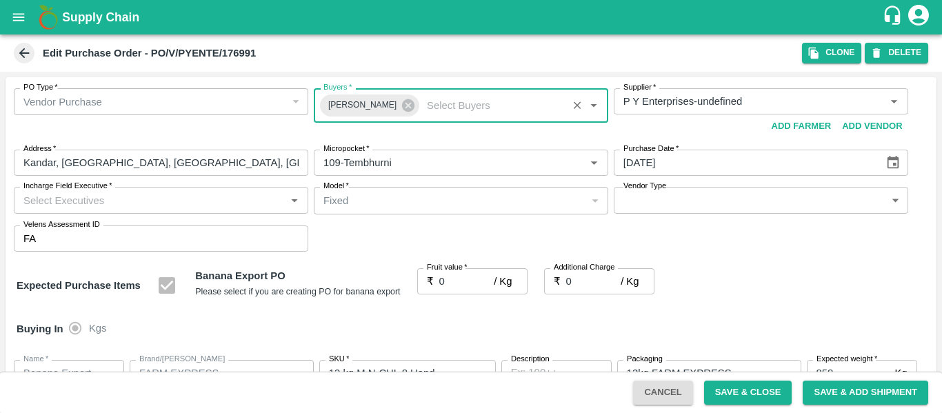
click at [66, 204] on input "Incharge Field Executive   *" at bounding box center [150, 200] width 264 height 18
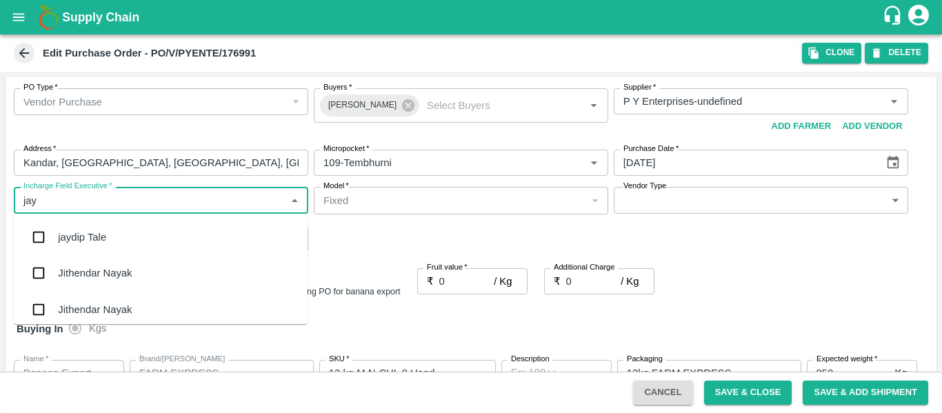
type input "jayd"
click at [75, 237] on div "jaydip Tale" at bounding box center [82, 237] width 48 height 15
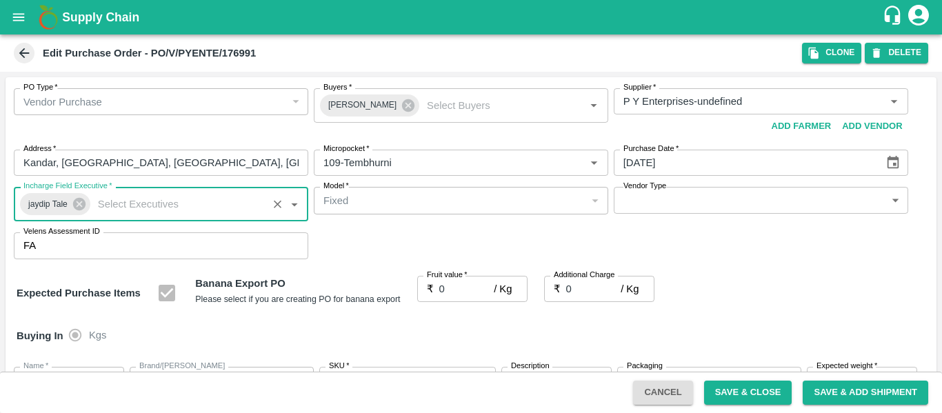
click at [468, 288] on input "0" at bounding box center [466, 289] width 55 height 26
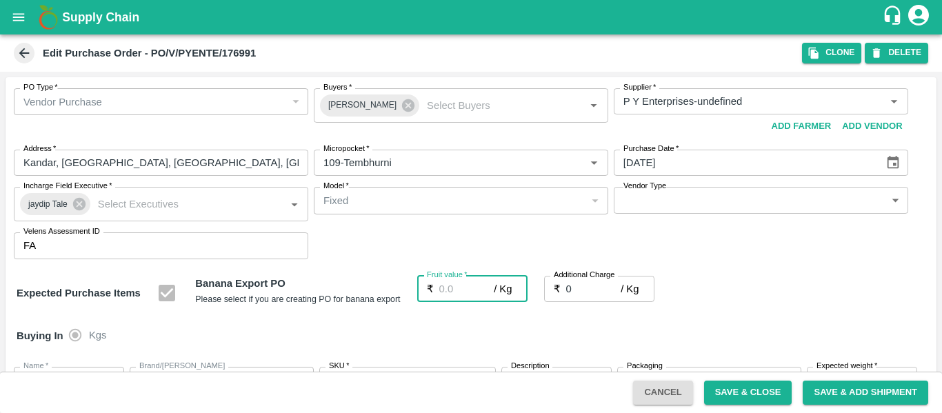
type input "2"
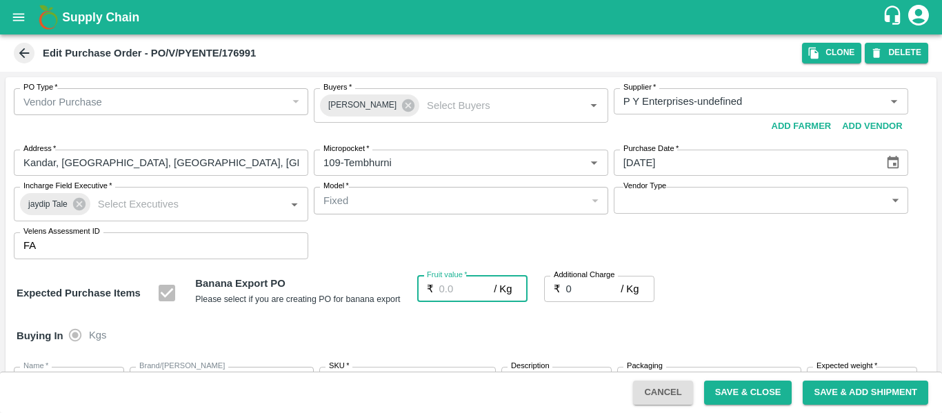
type input "2"
type input "23"
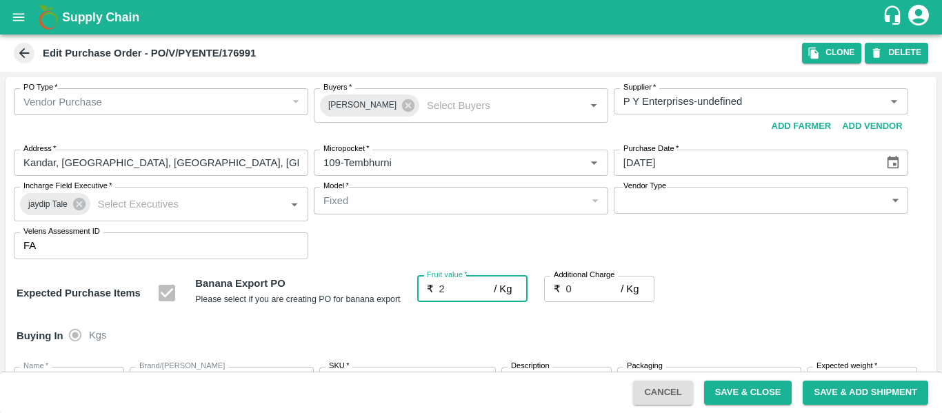
type input "23"
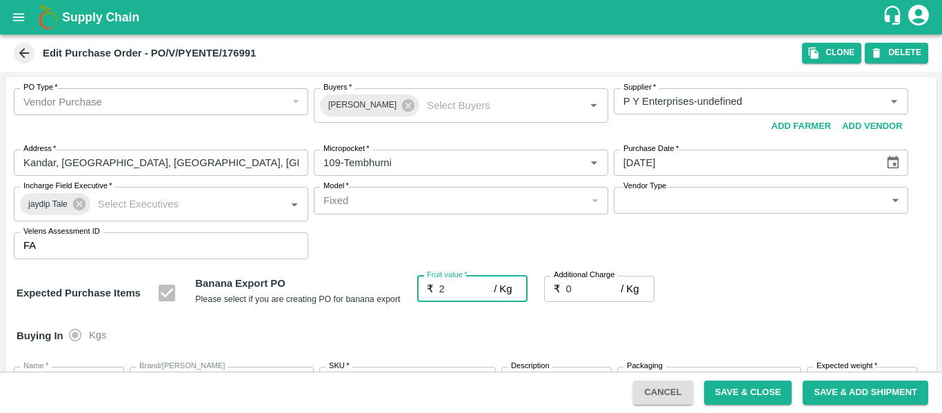
type input "23"
click at [577, 293] on input "0" at bounding box center [593, 289] width 55 height 26
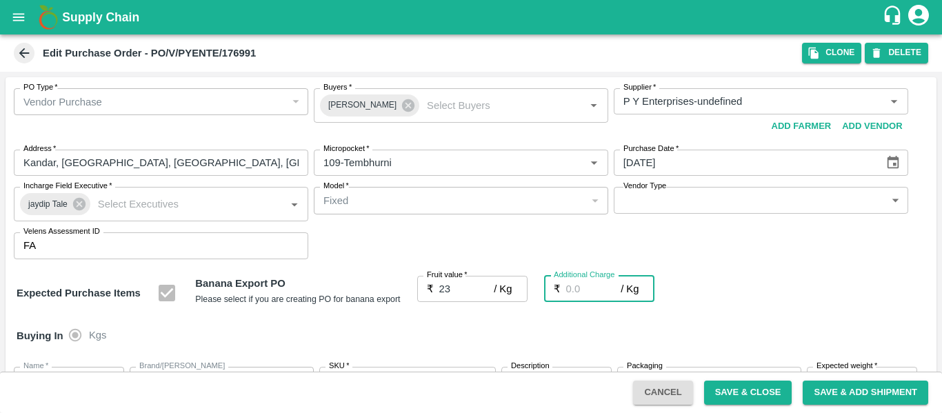
type input "2"
type input "25"
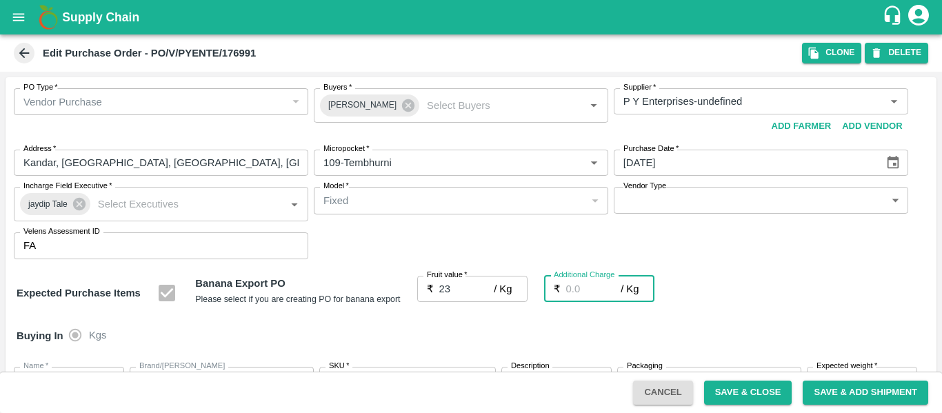
type input "25"
type input "2.7"
type input "25.7"
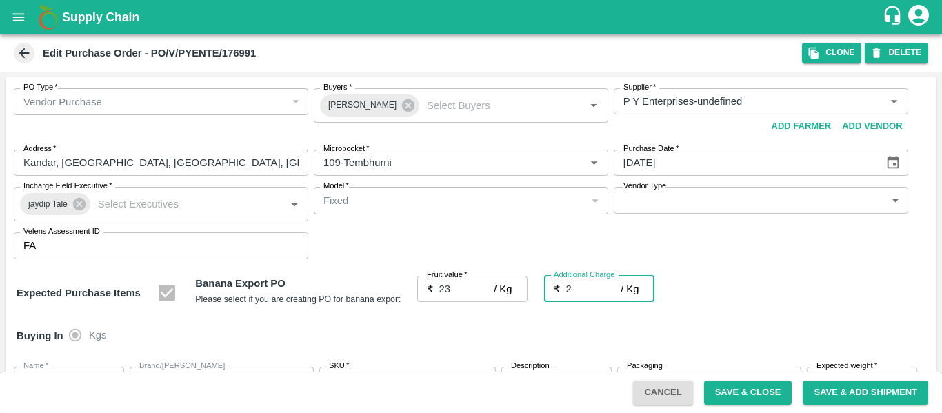
type input "25.7"
type input "2.75"
type input "25.75"
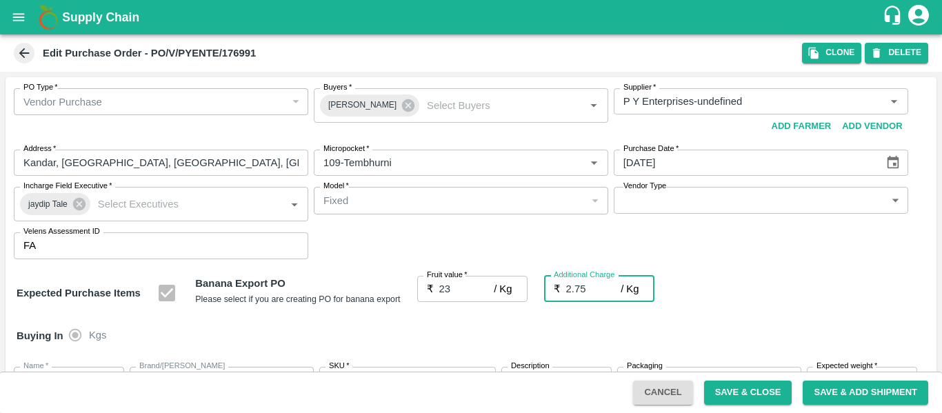
type input "25.75"
type input "2.75"
click at [742, 310] on div "Expected Purchase Items Banana Export PO Please select if you are creating PO f…" at bounding box center [471, 293] width 909 height 35
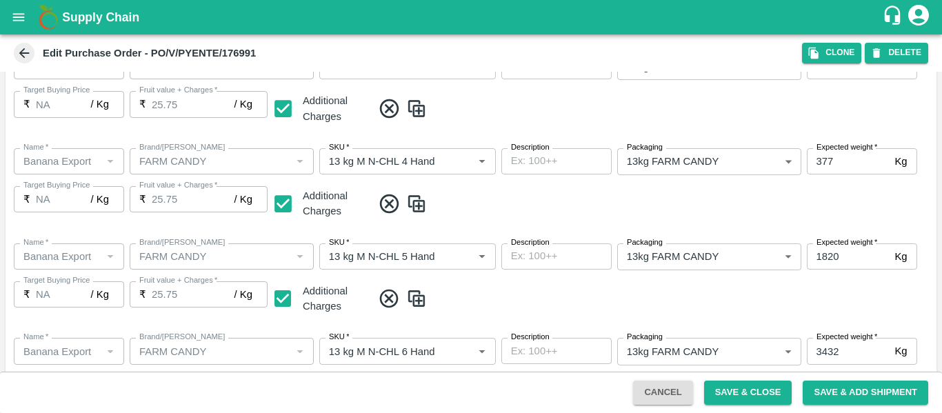
scroll to position [822, 0]
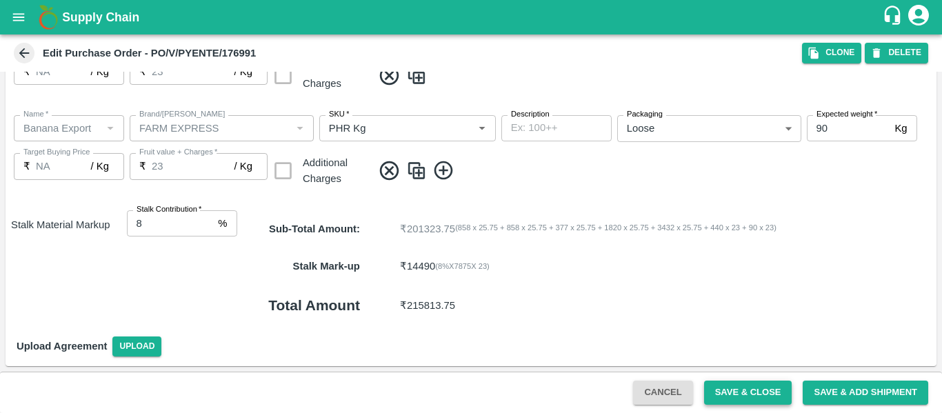
click at [746, 395] on button "Save & Close" at bounding box center [748, 393] width 88 height 24
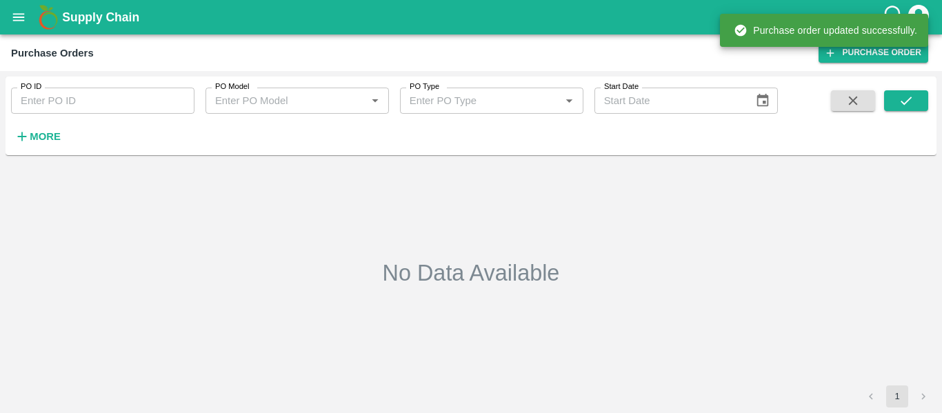
type input "176991"
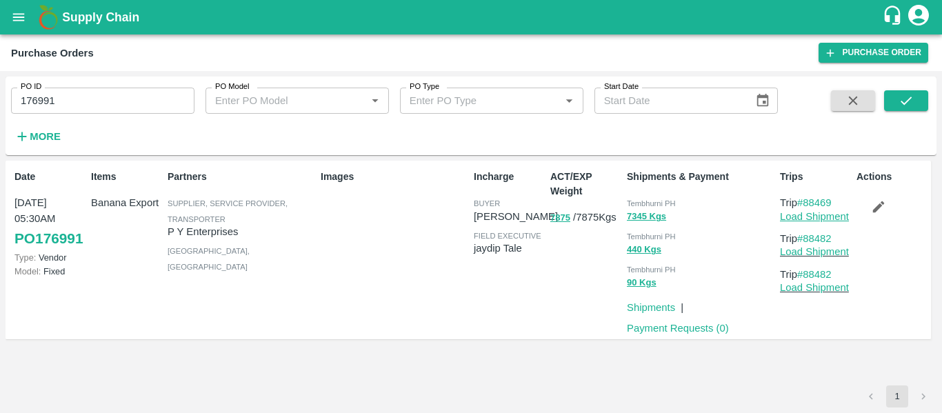
click at [802, 219] on link "Load Shipment" at bounding box center [814, 216] width 69 height 11
drag, startPoint x: 842, startPoint y: 203, endPoint x: 807, endPoint y: 205, distance: 34.5
click at [807, 205] on p "Trip #88469" at bounding box center [815, 202] width 71 height 15
copy link "88469"
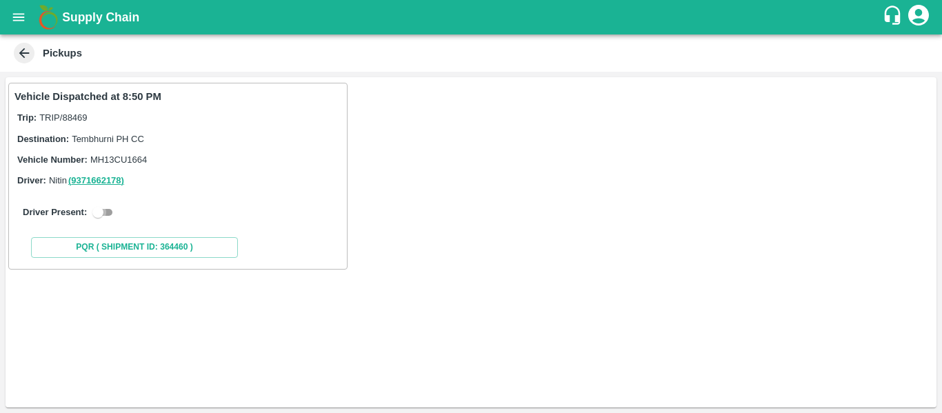
click at [108, 218] on input "checkbox" at bounding box center [98, 212] width 50 height 17
checkbox input "true"
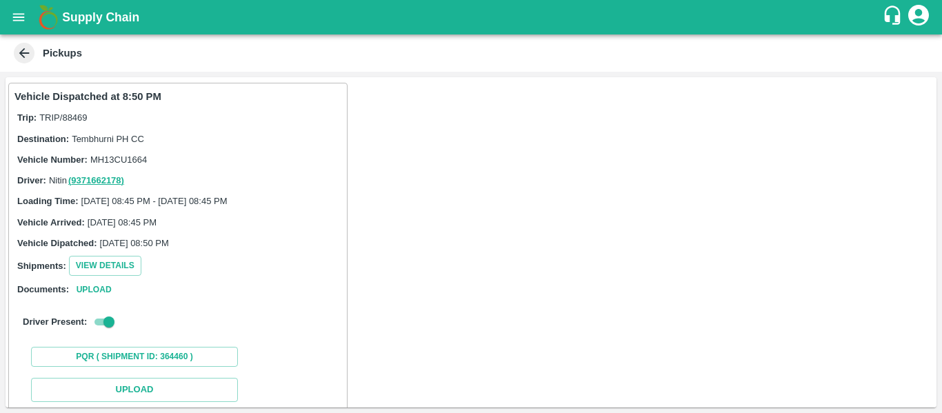
scroll to position [202, 0]
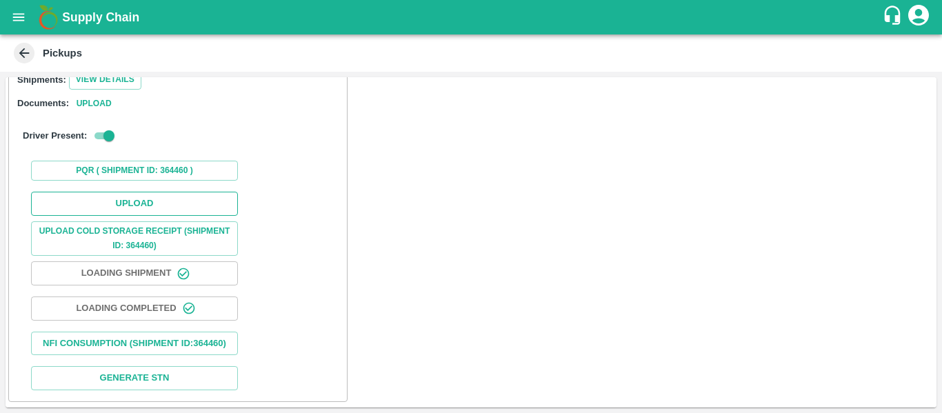
click at [165, 195] on button "Upload" at bounding box center [134, 204] width 207 height 24
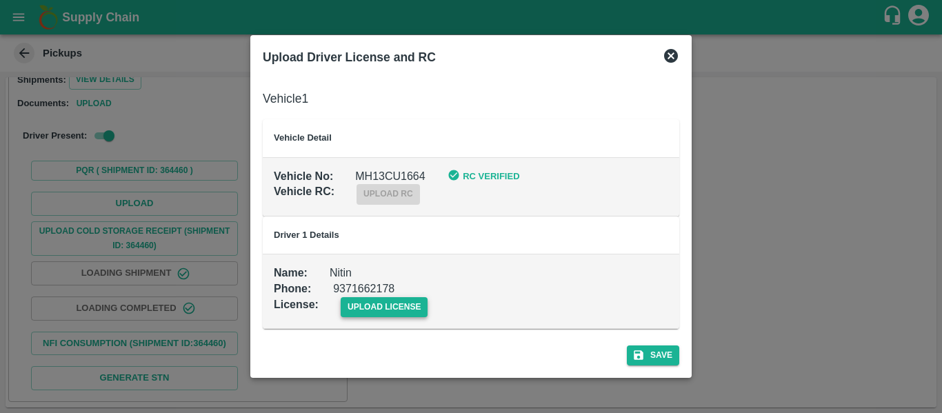
click at [395, 306] on span "upload license" at bounding box center [385, 307] width 88 height 20
click at [0, 0] on input "upload license" at bounding box center [0, 0] width 0 height 0
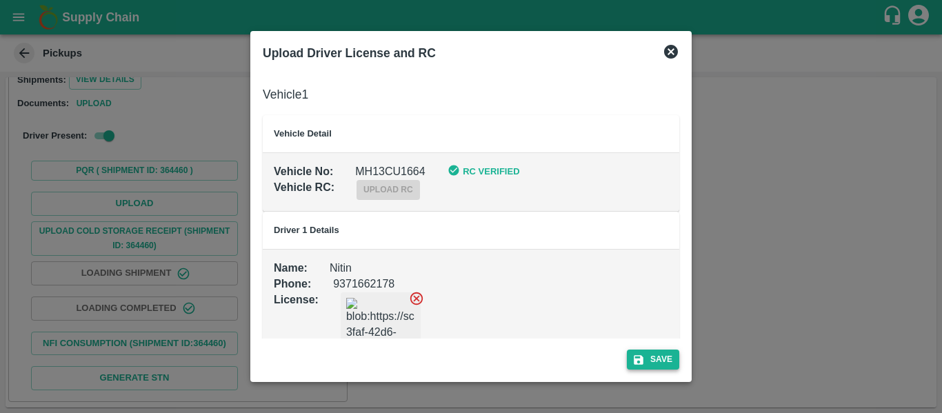
click at [647, 356] on button "Save" at bounding box center [653, 360] width 52 height 20
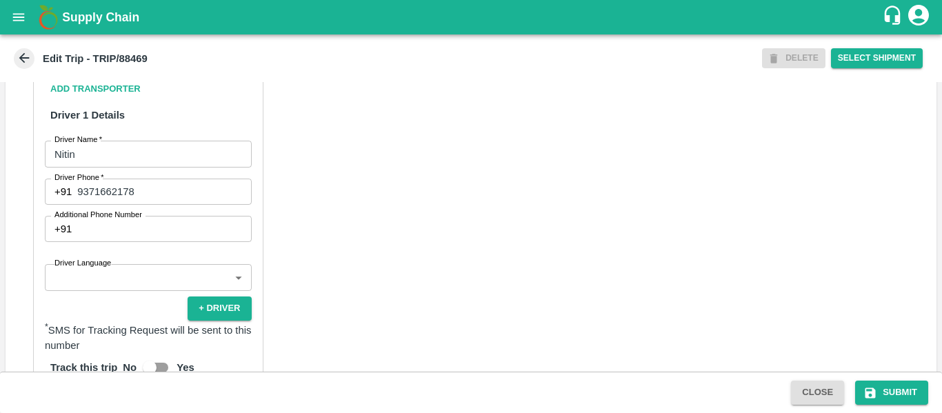
scroll to position [1057, 0]
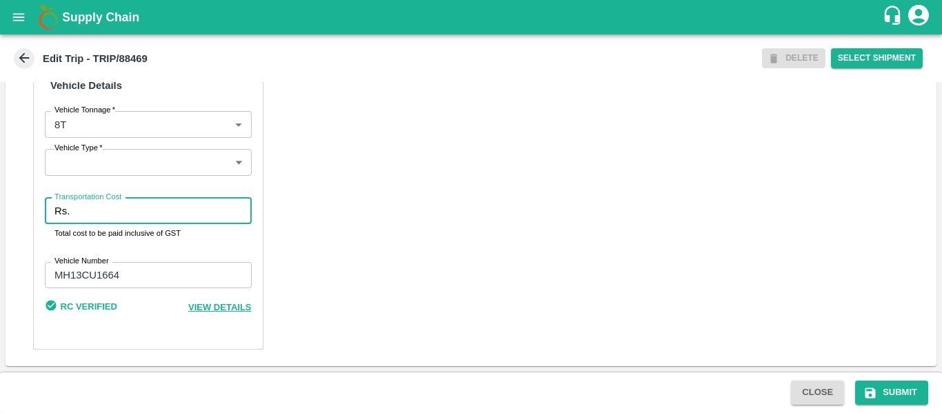
click at [102, 223] on input "Transportation Cost" at bounding box center [163, 211] width 176 height 26
type input "5000"
click at [908, 398] on button "Submit" at bounding box center [891, 393] width 73 height 24
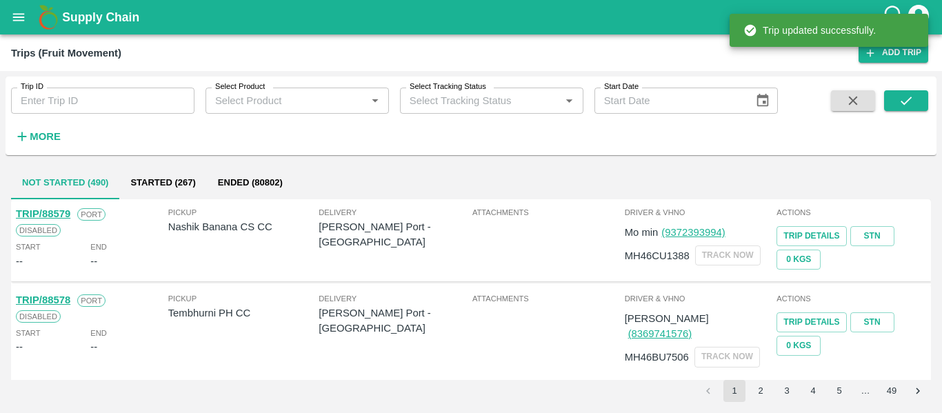
click at [119, 86] on div "Trip ID Trip ID" at bounding box center [97, 95] width 195 height 37
click at [122, 103] on input "Trip ID" at bounding box center [102, 101] width 183 height 26
paste input "88483"
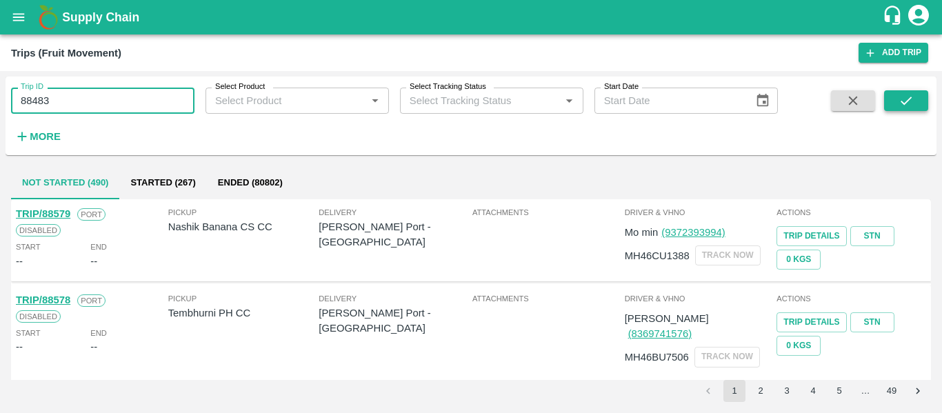
type input "88483"
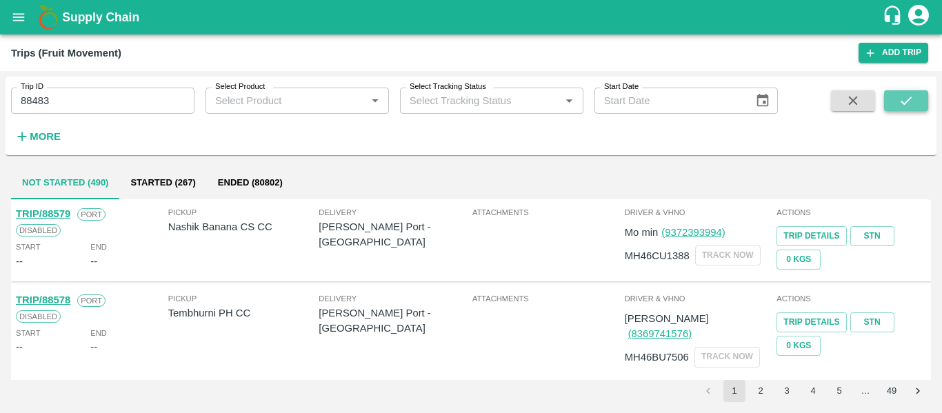
click at [903, 99] on icon "submit" at bounding box center [906, 100] width 15 height 15
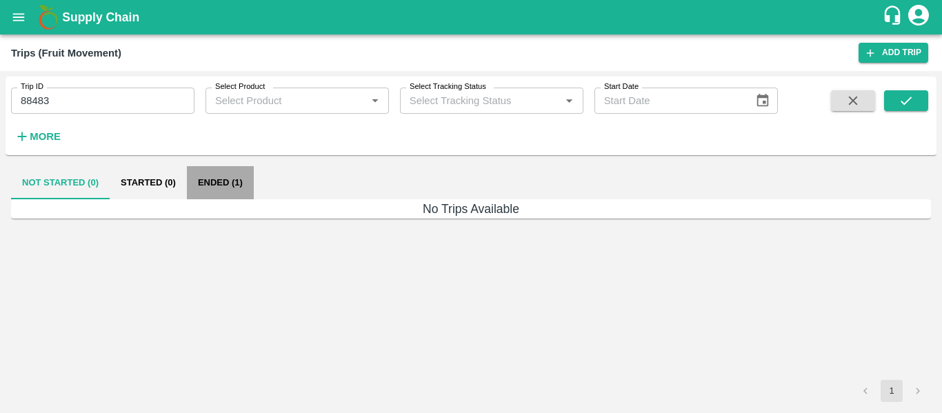
click at [232, 188] on button "Ended (1)" at bounding box center [220, 182] width 67 height 33
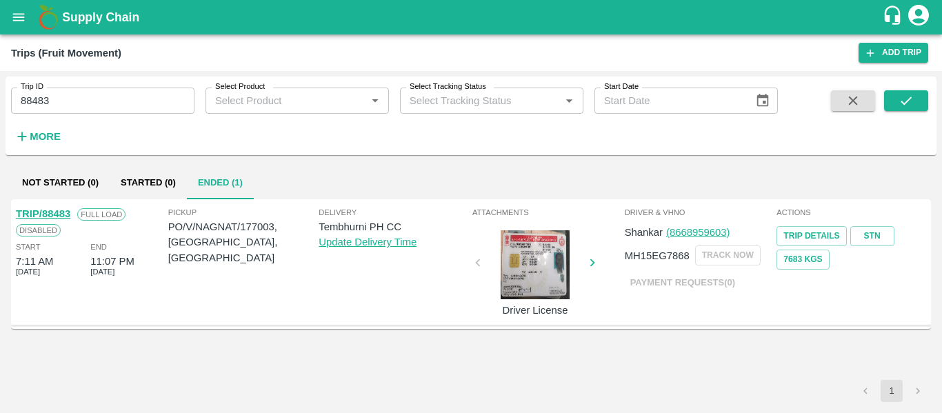
click at [51, 211] on link "TRIP/88483" at bounding box center [43, 213] width 54 height 11
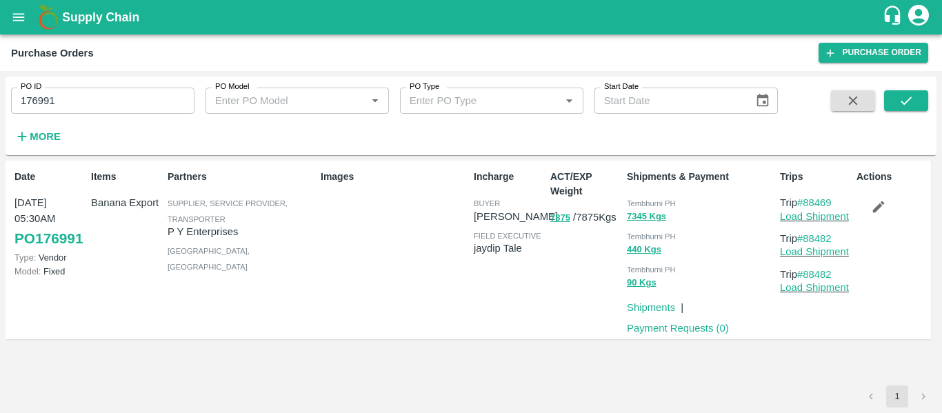
click at [69, 101] on input "176991" at bounding box center [102, 101] width 183 height 26
paste input "text"
type input "177003"
click at [897, 101] on button "submit" at bounding box center [906, 100] width 44 height 21
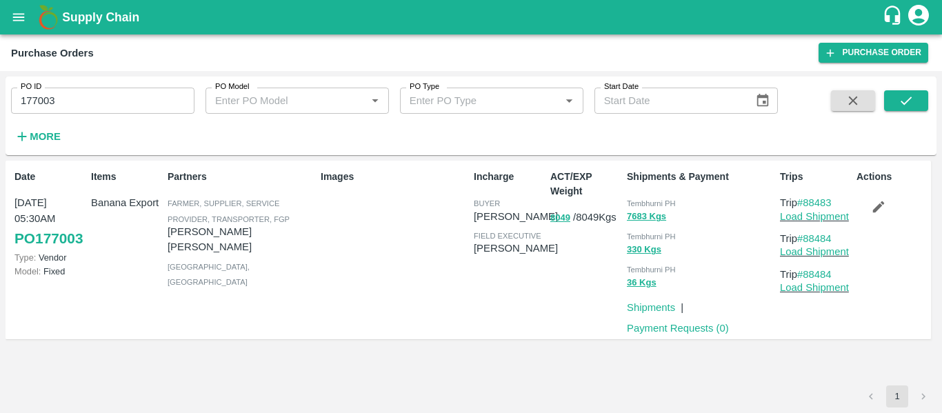
click at [885, 215] on button "button" at bounding box center [879, 206] width 44 height 23
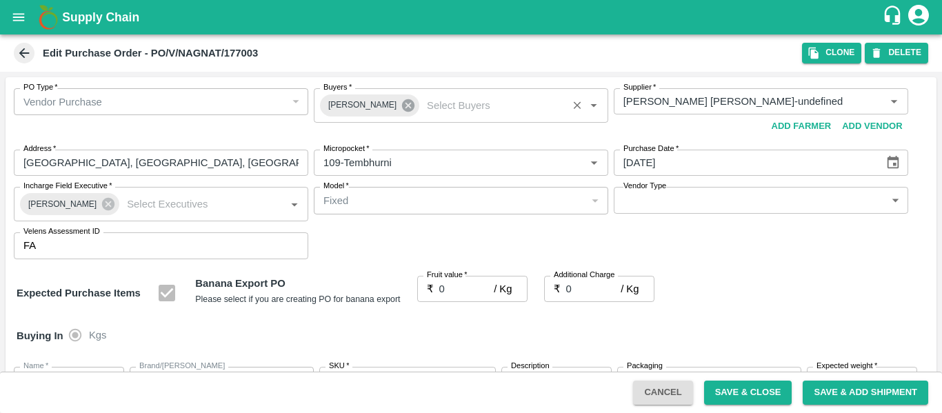
click at [402, 110] on icon at bounding box center [408, 105] width 12 height 12
click at [370, 106] on input "Buyers   *" at bounding box center [450, 101] width 264 height 18
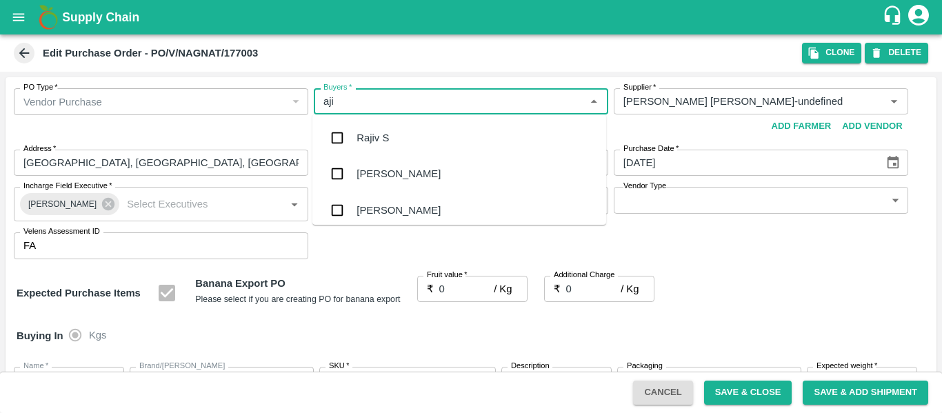
type input "ajit"
click at [375, 126] on div "[PERSON_NAME]" at bounding box center [459, 138] width 294 height 36
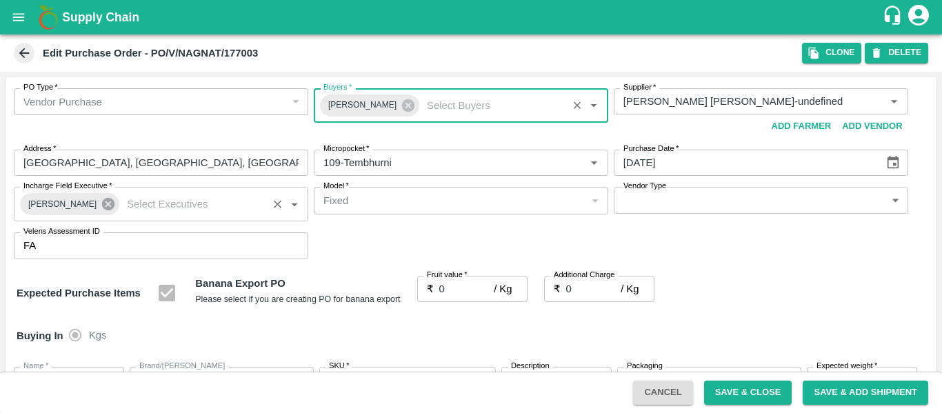
click at [102, 203] on icon at bounding box center [108, 204] width 15 height 15
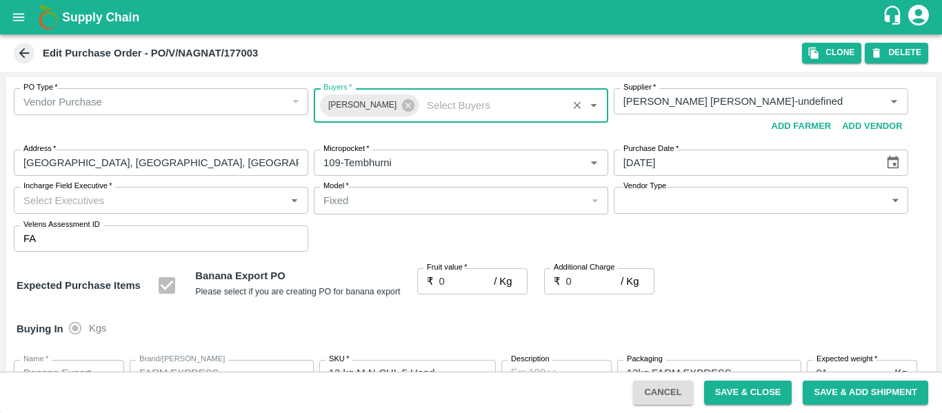
click at [57, 205] on input "Incharge Field Executive   *" at bounding box center [150, 200] width 264 height 18
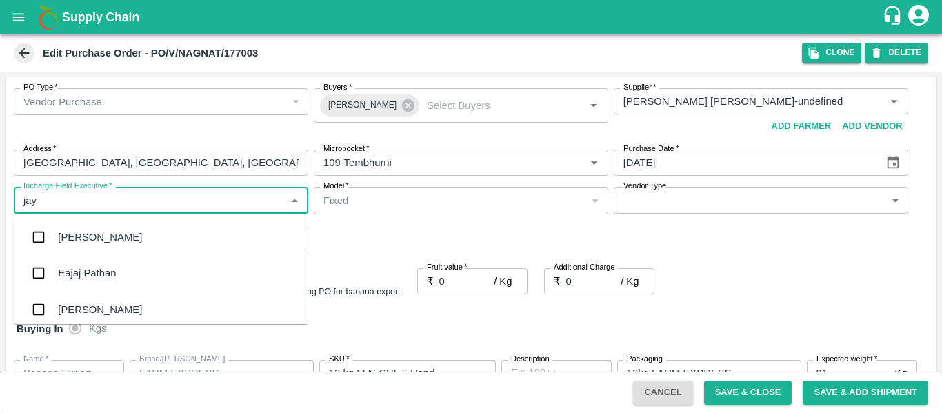
type input "jayd"
click at [67, 237] on div "jaydip Tale" at bounding box center [82, 237] width 48 height 15
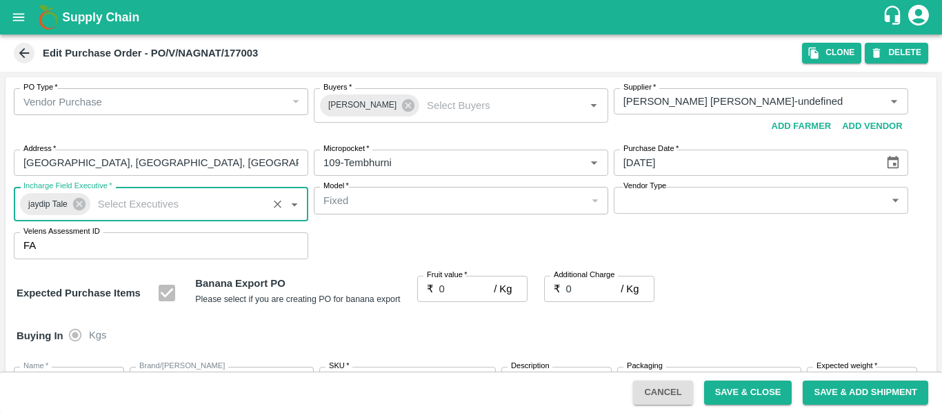
click at [433, 285] on div "₹ 0 / Kg Fruit value" at bounding box center [472, 289] width 110 height 26
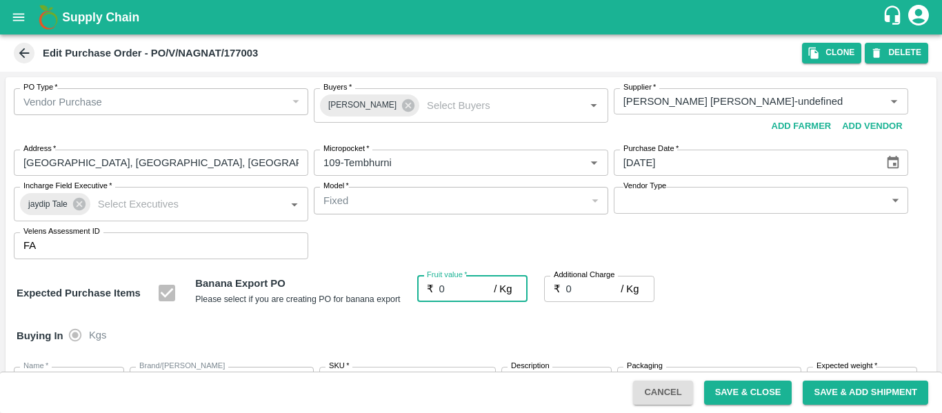
click at [453, 292] on input "0" at bounding box center [466, 289] width 55 height 26
type input "2"
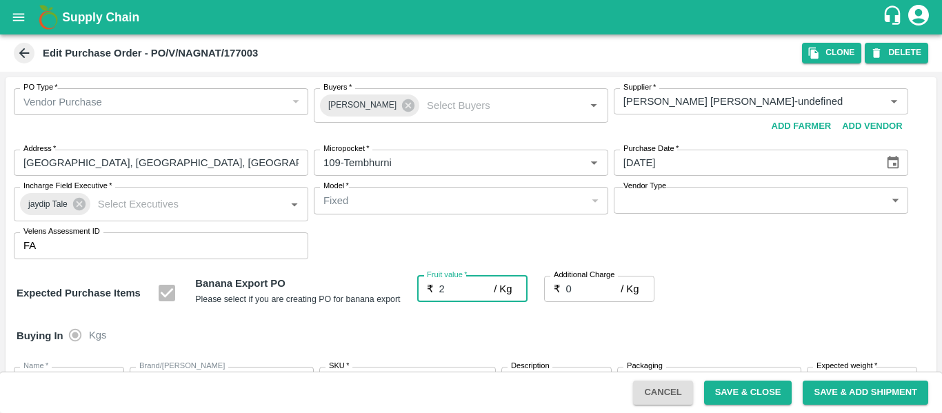
type input "2"
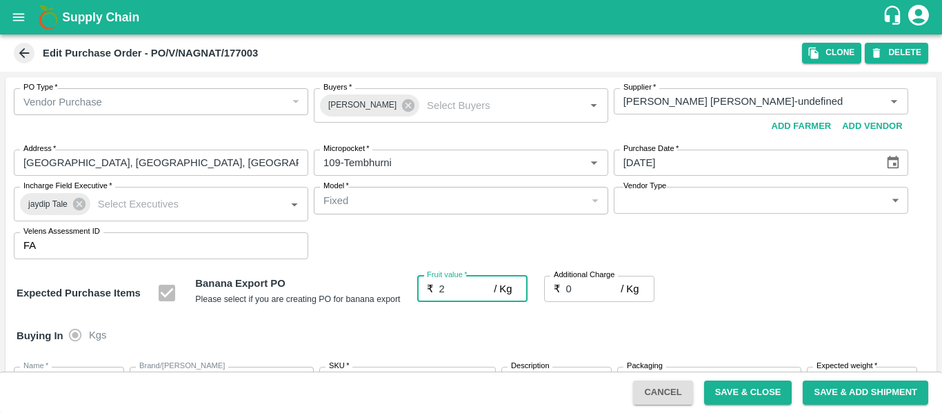
type input "2"
type input "23"
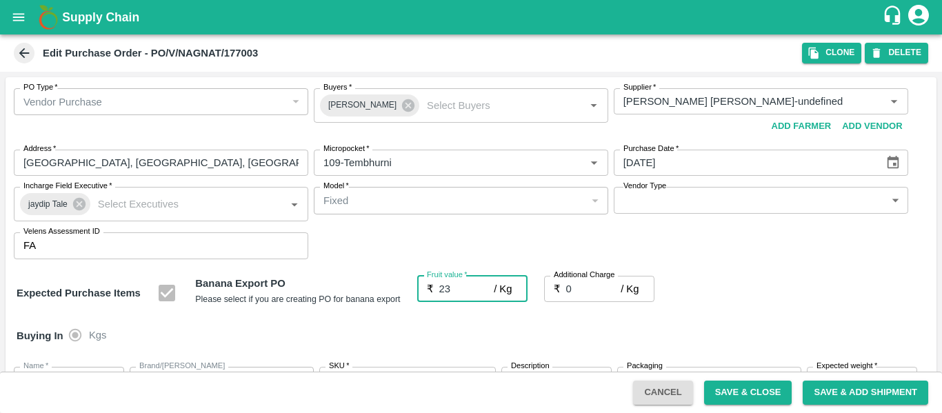
type input "23"
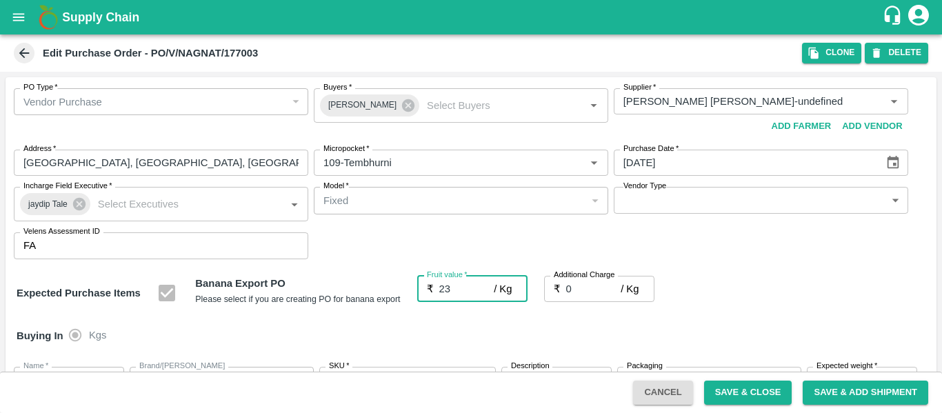
type input "23"
click at [575, 287] on input "0" at bounding box center [593, 289] width 55 height 26
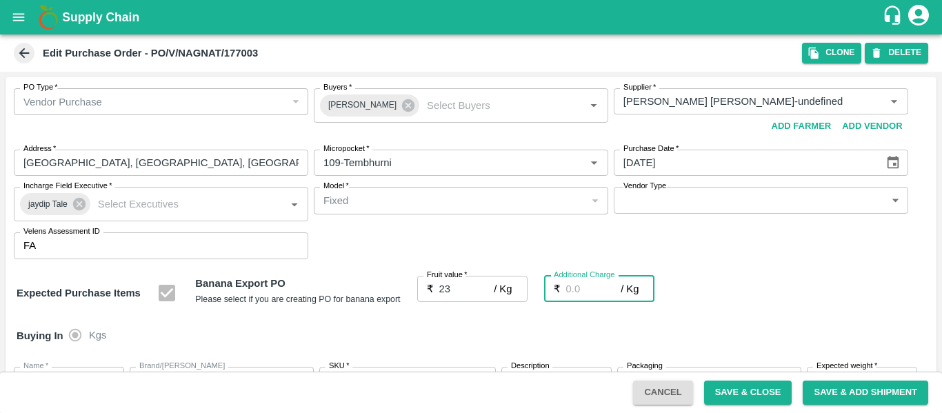
type input "2"
type input "25"
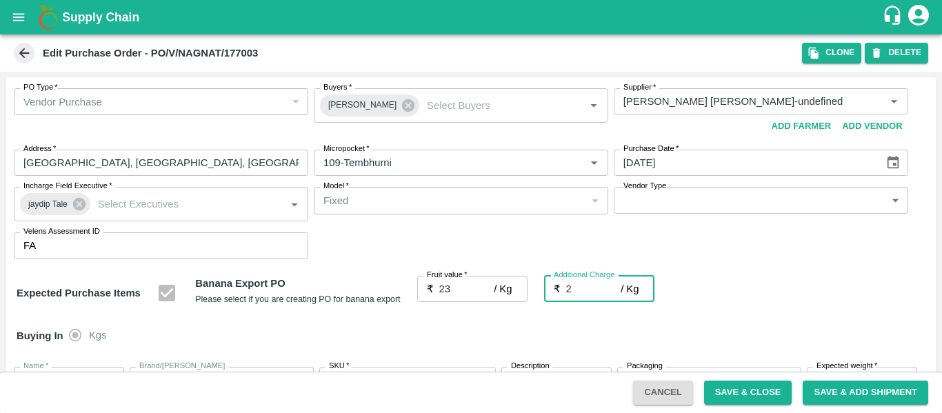
type input "25"
type input "2.7"
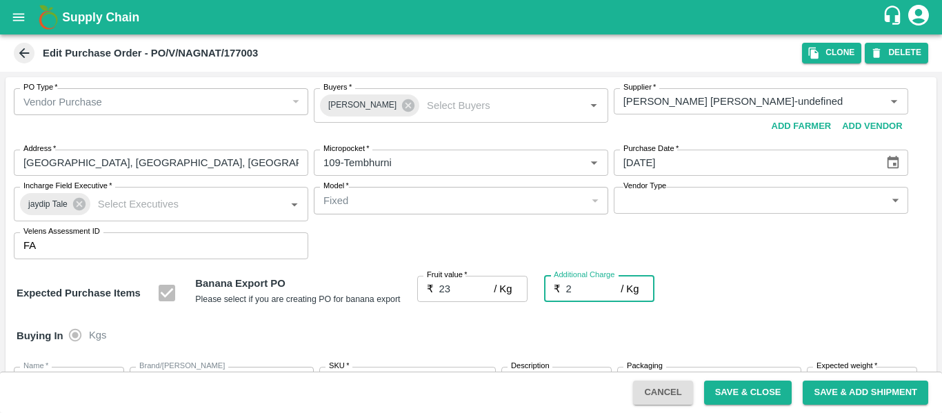
type input "25.7"
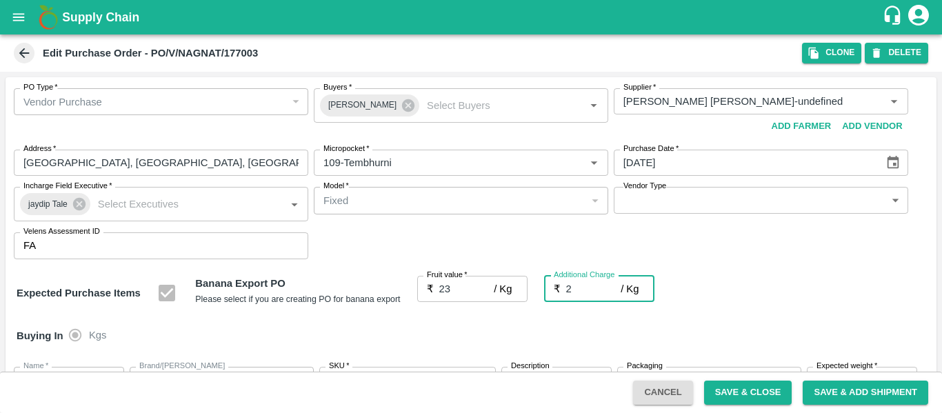
type input "25.7"
type input "2.75"
type input "25.75"
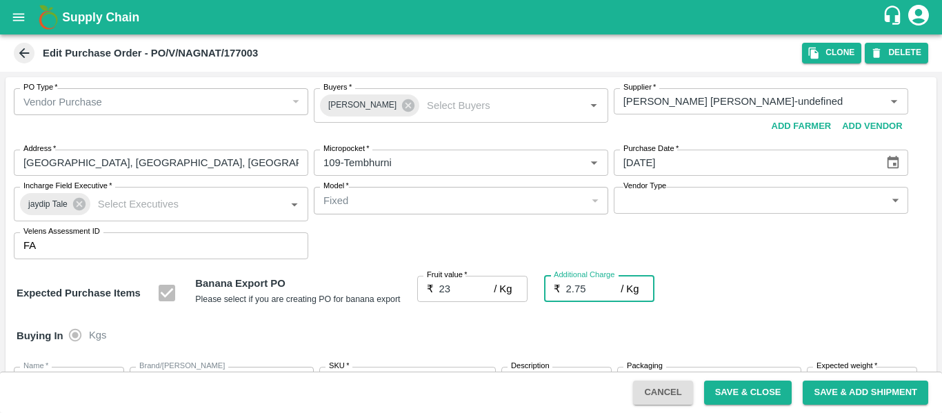
type input "25.75"
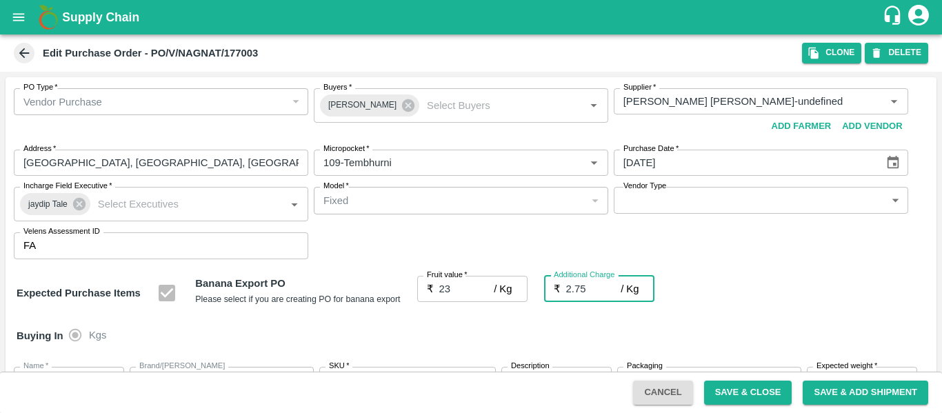
type input "25.75"
type input "2.75"
click at [764, 291] on div "Expected Purchase Items Banana Export PO Please select if you are creating PO f…" at bounding box center [471, 293] width 909 height 35
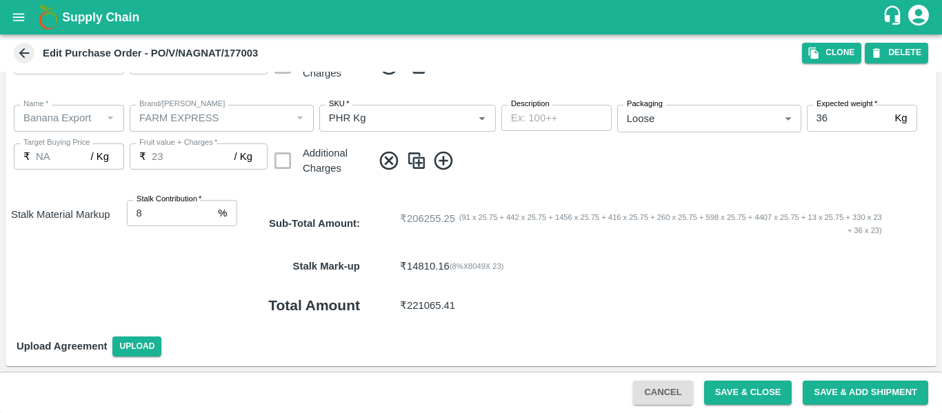
click at [757, 379] on div "Cancel Save & Close Save & Add Shipment" at bounding box center [471, 392] width 942 height 41
click at [776, 391] on button "Save & Close" at bounding box center [748, 393] width 88 height 24
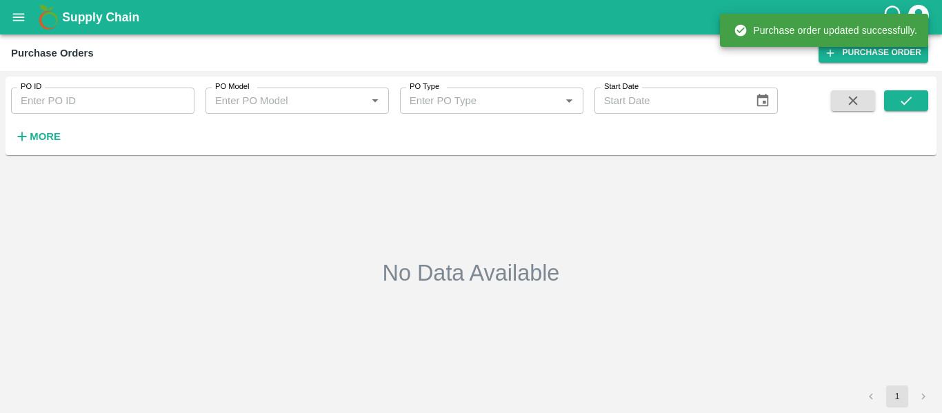
type input "177003"
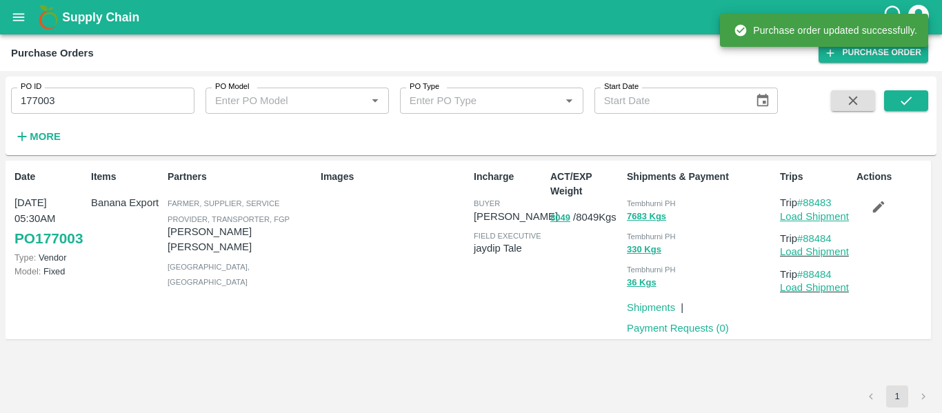
click at [792, 220] on link "Load Shipment" at bounding box center [814, 216] width 69 height 11
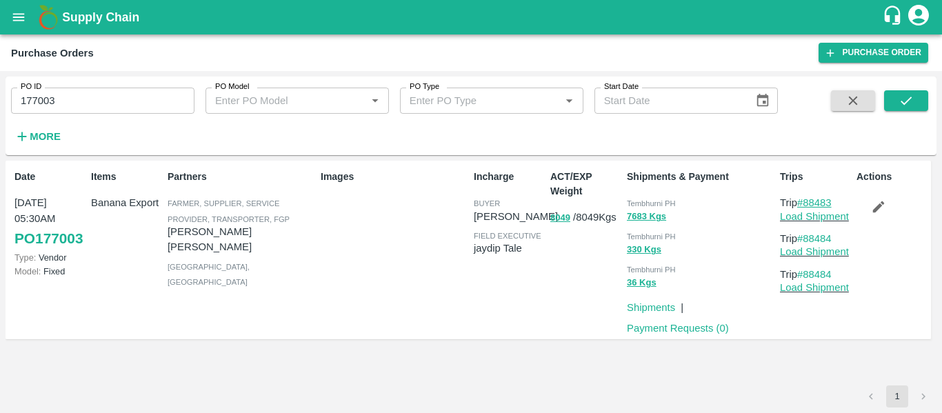
drag, startPoint x: 838, startPoint y: 204, endPoint x: 805, endPoint y: 204, distance: 33.1
click at [805, 204] on p "Trip #88483" at bounding box center [815, 202] width 71 height 15
copy link "88483"
click at [15, 23] on icon "open drawer" at bounding box center [18, 17] width 15 height 15
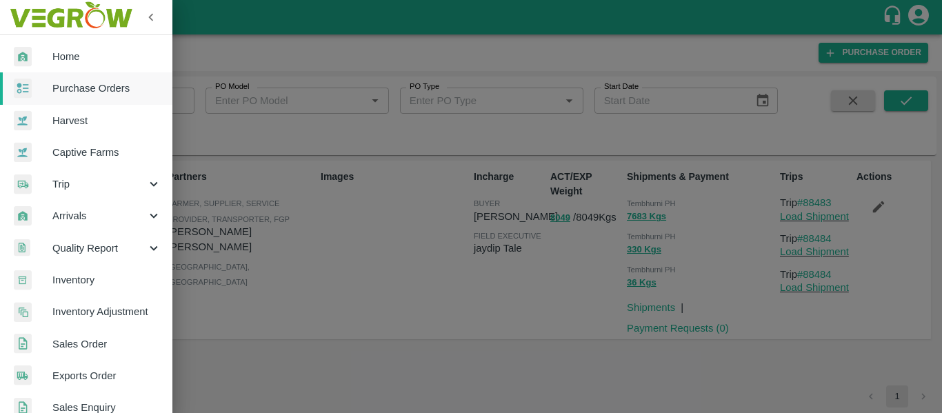
click at [77, 88] on span "Purchase Orders" at bounding box center [106, 88] width 109 height 15
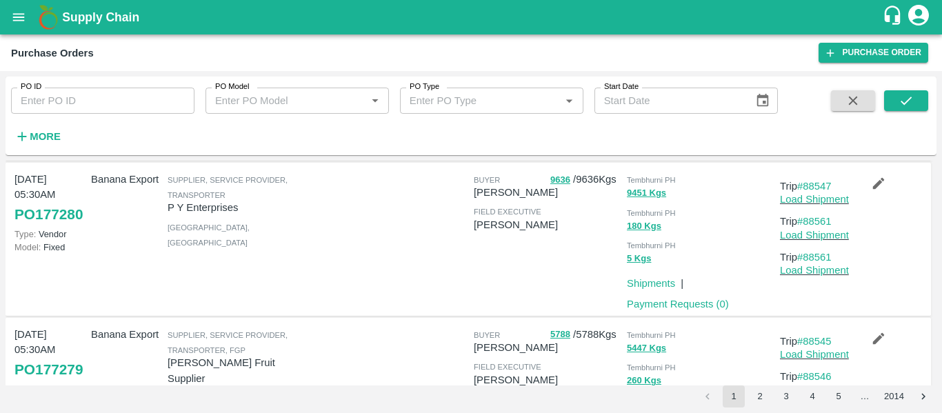
scroll to position [1366, 0]
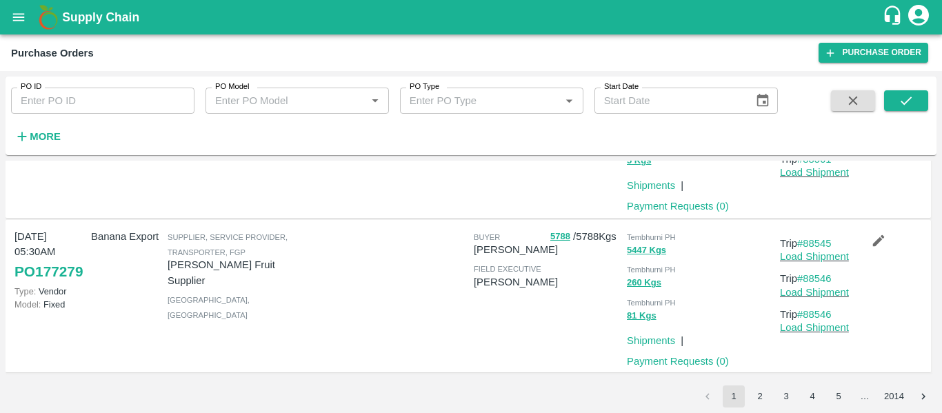
click at [758, 395] on button "2" at bounding box center [760, 397] width 22 height 22
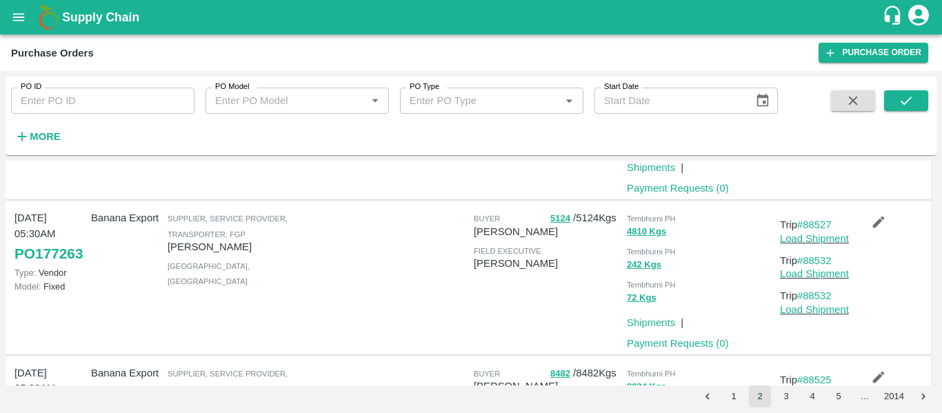
scroll to position [1400, 0]
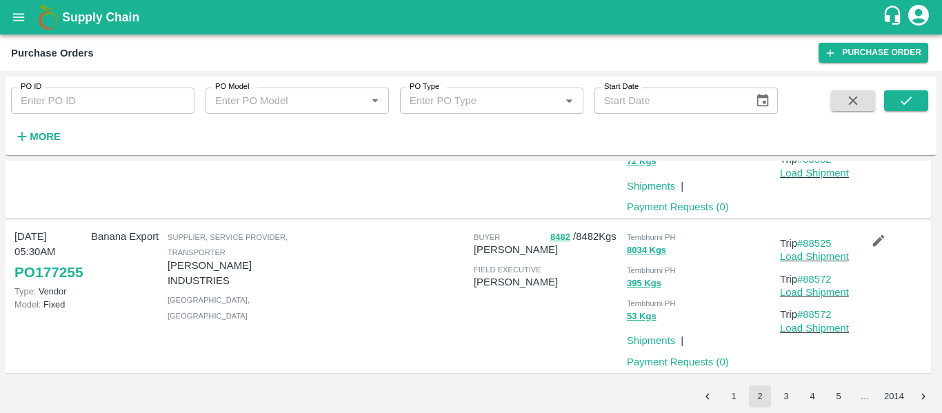
click at [788, 398] on button "3" at bounding box center [786, 397] width 22 height 22
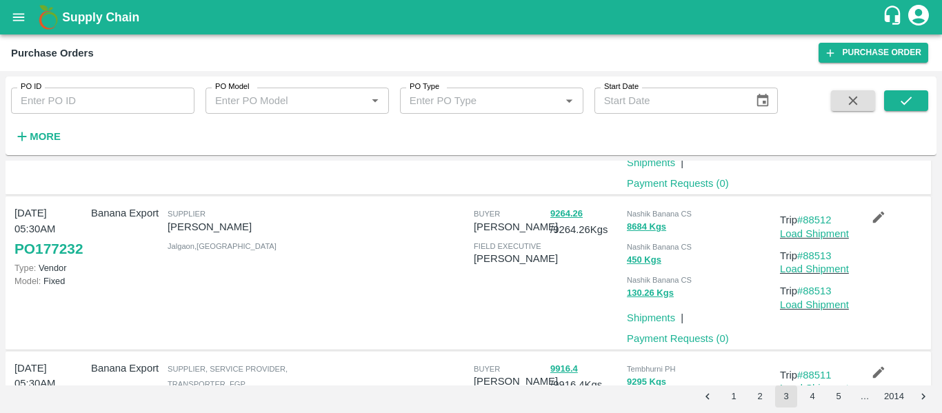
scroll to position [766, 0]
click at [19, 15] on icon "open drawer" at bounding box center [18, 17] width 15 height 15
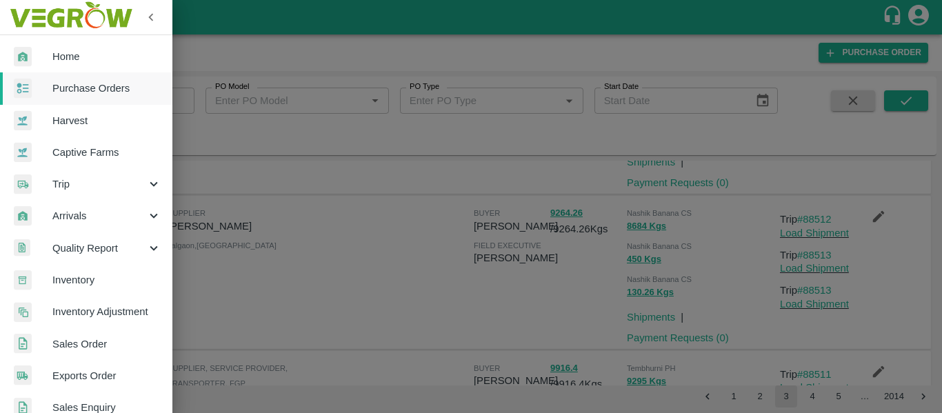
scroll to position [372, 0]
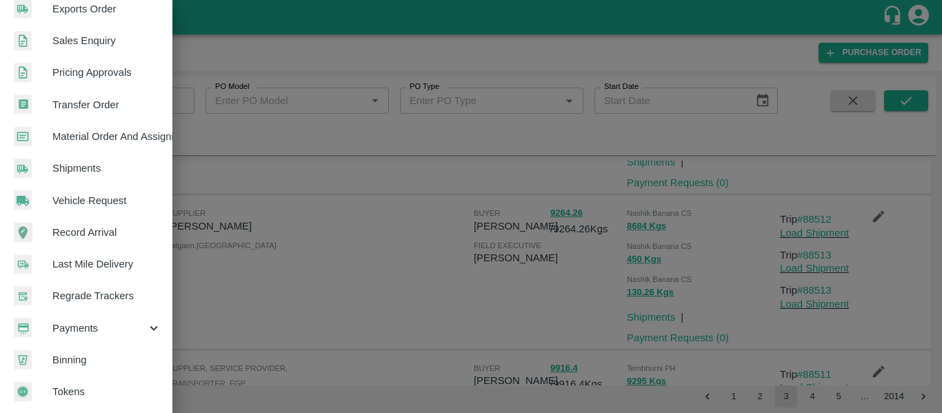
click at [77, 324] on span "Payments" at bounding box center [99, 328] width 94 height 15
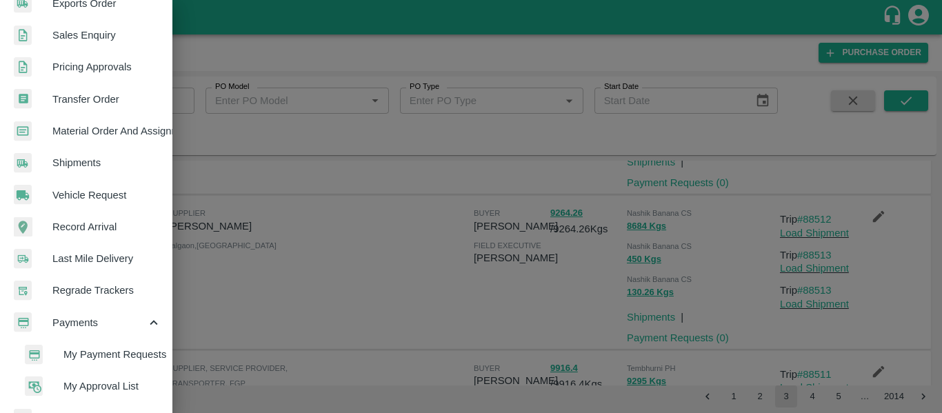
click at [119, 349] on span "My Payment Requests" at bounding box center [112, 354] width 98 height 15
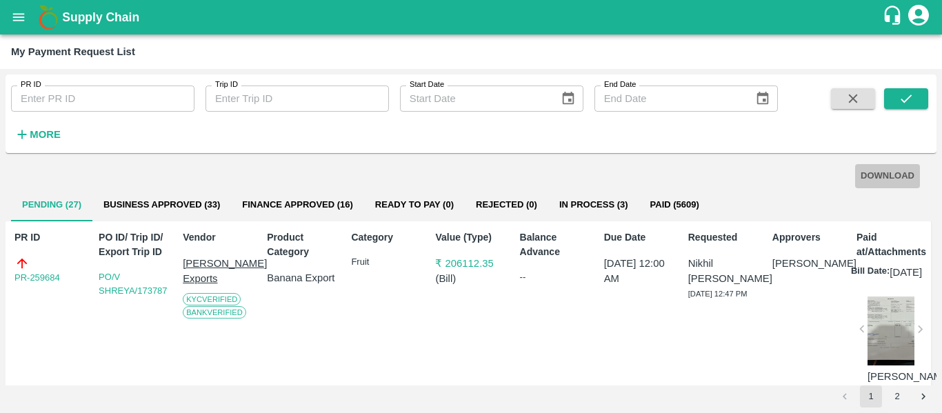
click at [891, 182] on button "DOWNLOAD" at bounding box center [887, 176] width 65 height 24
click at [904, 398] on button "2" at bounding box center [897, 397] width 22 height 22
click at [920, 106] on button "submit" at bounding box center [906, 98] width 44 height 21
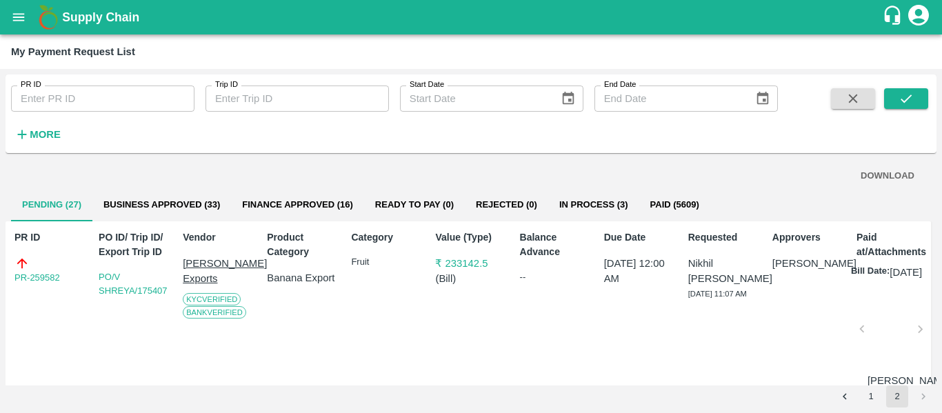
click at [867, 183] on button "DOWNLOAD" at bounding box center [887, 176] width 65 height 24
click at [189, 203] on button "Business Approved (33)" at bounding box center [161, 204] width 139 height 33
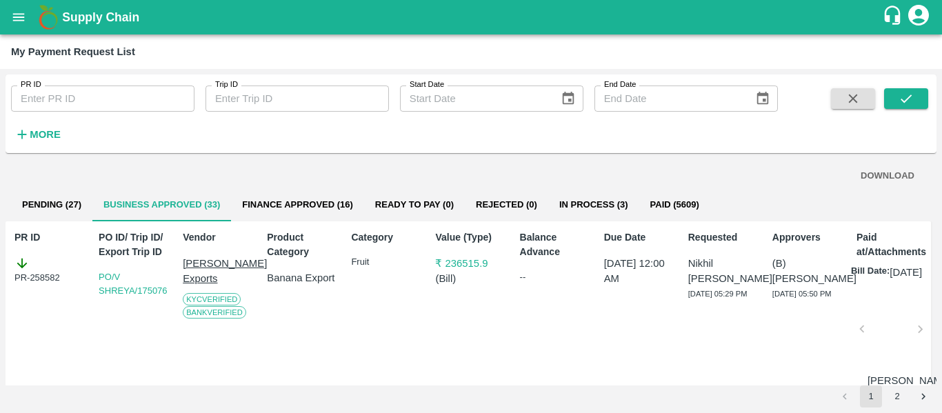
click at [897, 174] on button "DOWNLOAD" at bounding box center [887, 176] width 65 height 24
click at [900, 392] on button "2" at bounding box center [897, 397] width 22 height 22
click at [910, 100] on icon "submit" at bounding box center [906, 98] width 15 height 15
click at [872, 172] on button "DOWNLOAD" at bounding box center [887, 176] width 65 height 24
click at [311, 203] on button "Finance Approved (16)" at bounding box center [297, 204] width 133 height 33
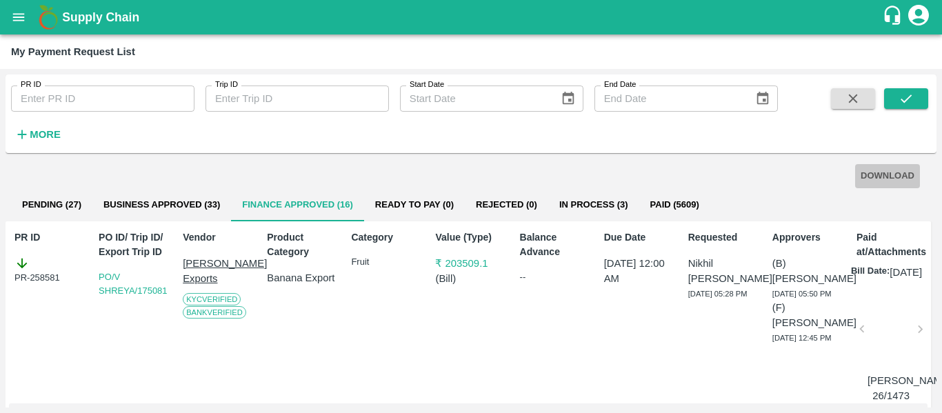
click at [895, 182] on button "DOWNLOAD" at bounding box center [887, 176] width 65 height 24
click at [23, 15] on icon "open drawer" at bounding box center [18, 17] width 15 height 15
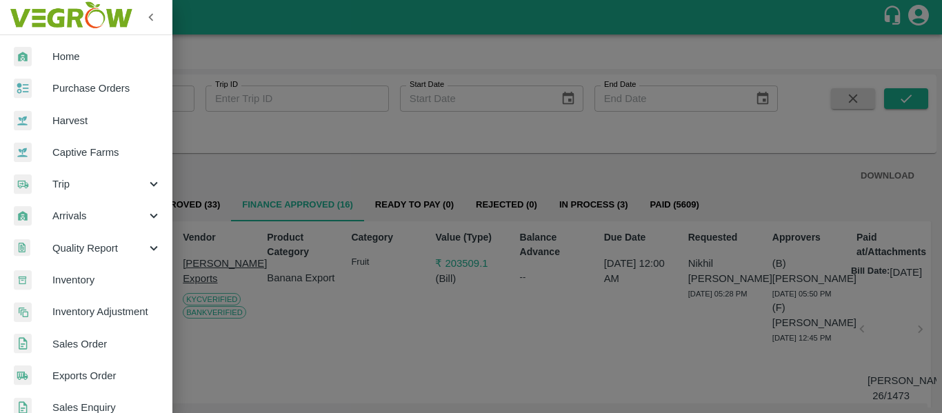
click at [275, 136] on div at bounding box center [471, 206] width 942 height 413
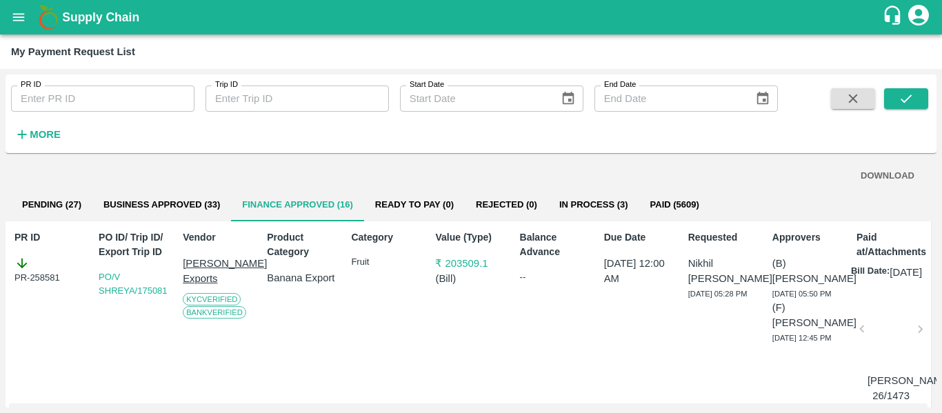
click at [0, 19] on div "Supply Chain" at bounding box center [471, 17] width 942 height 34
click at [19, 20] on icon "open drawer" at bounding box center [19, 17] width 12 height 8
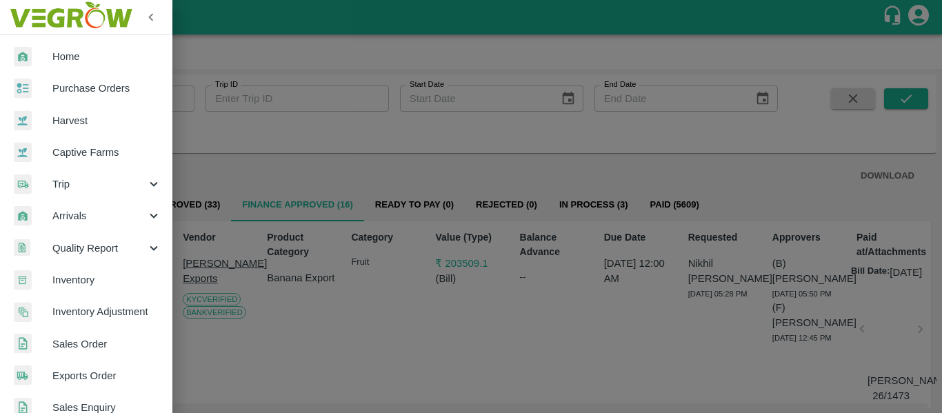
click at [109, 87] on span "Purchase Orders" at bounding box center [106, 88] width 109 height 15
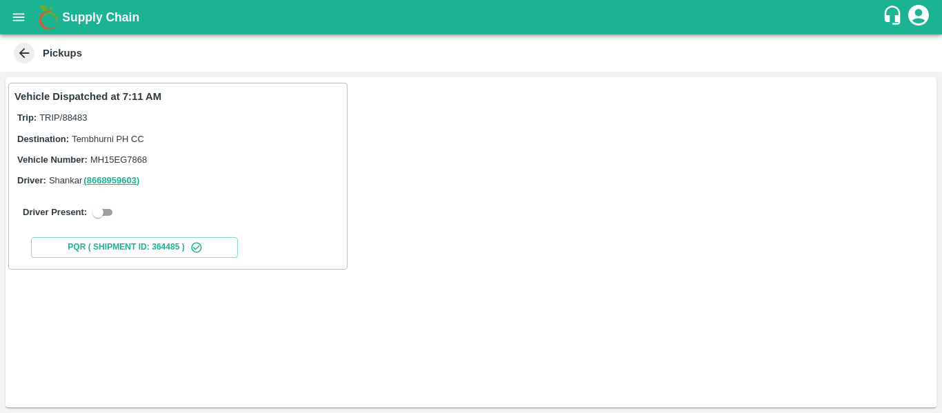
click at [108, 210] on input "checkbox" at bounding box center [98, 212] width 50 height 17
checkbox input "true"
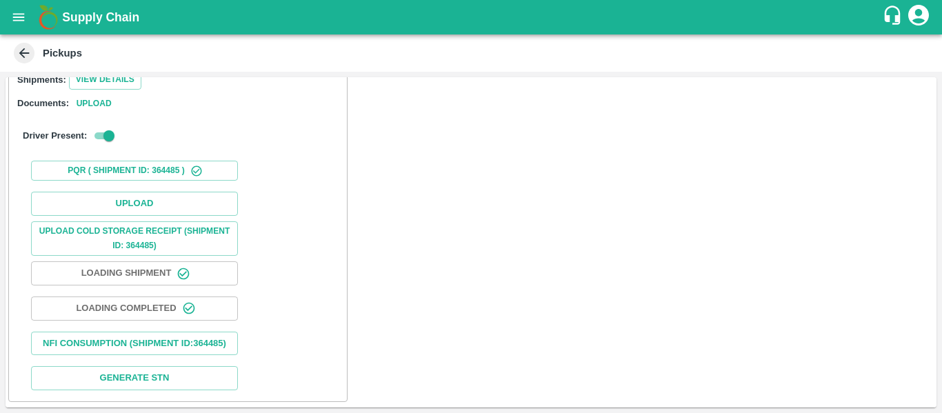
scroll to position [199, 0]
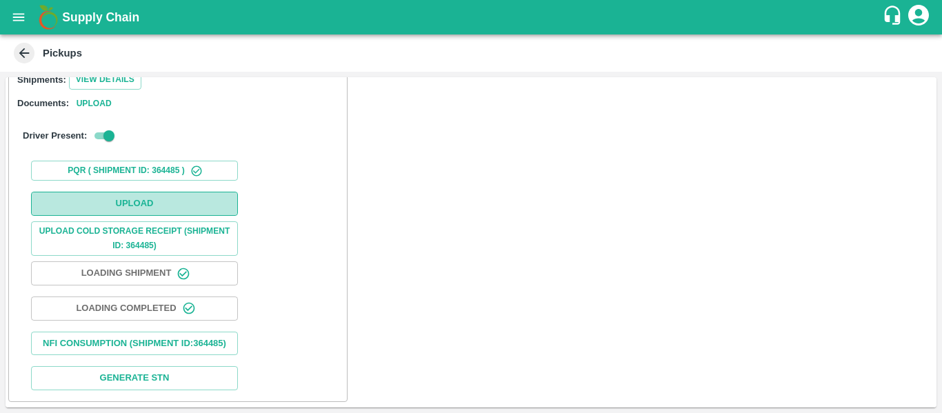
click at [137, 192] on button "Upload" at bounding box center [134, 204] width 207 height 24
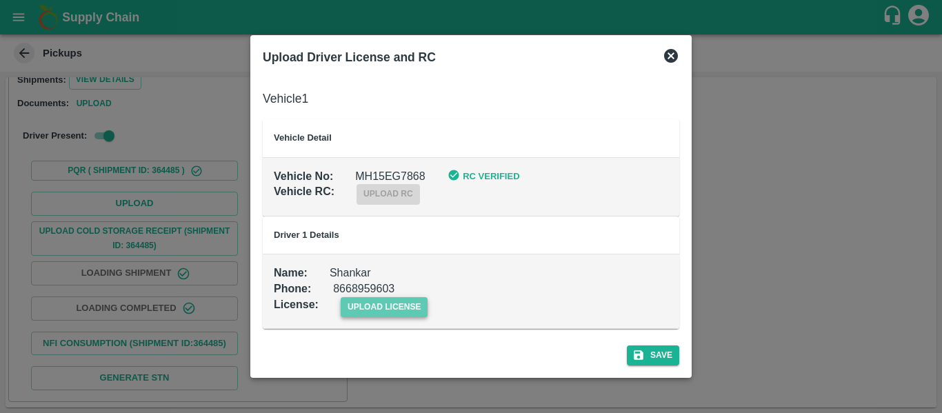
click at [379, 308] on span "upload license" at bounding box center [385, 307] width 88 height 20
click at [0, 0] on input "upload license" at bounding box center [0, 0] width 0 height 0
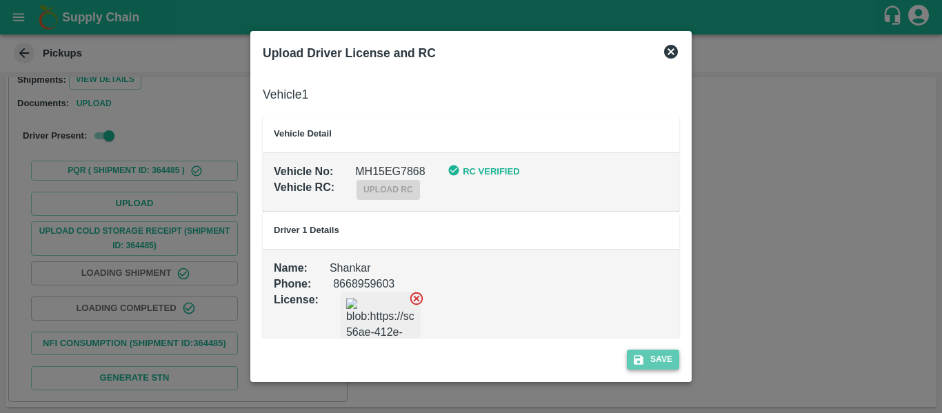
click at [643, 362] on icon "submit" at bounding box center [639, 360] width 10 height 10
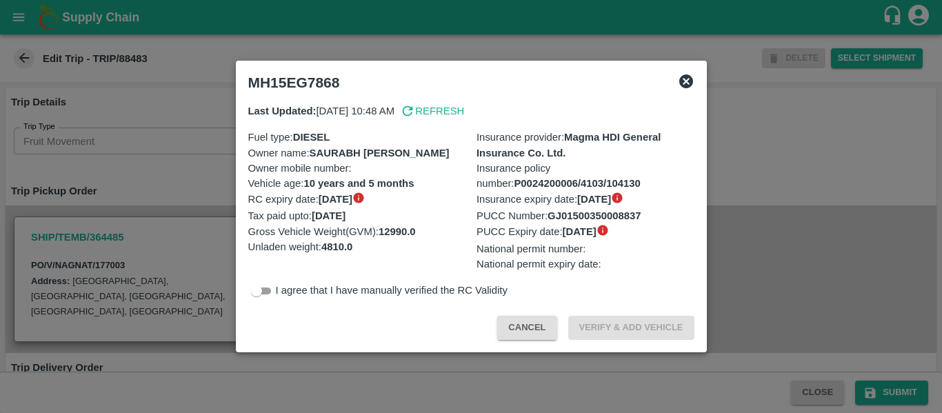
click at [205, 163] on div at bounding box center [471, 206] width 942 height 413
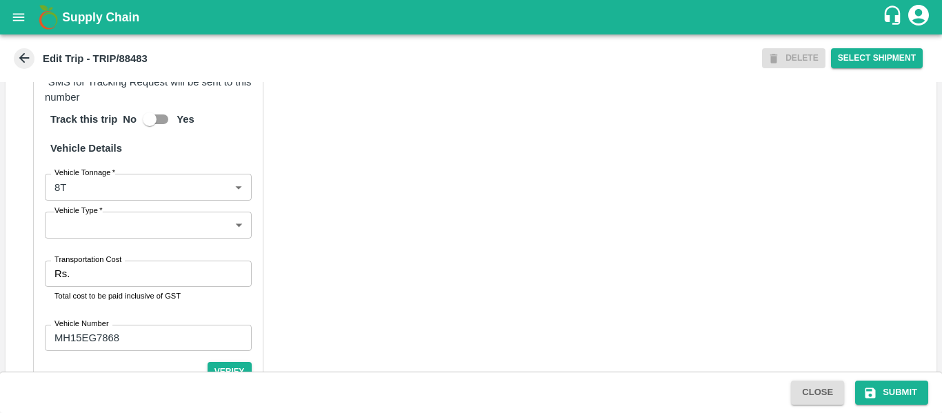
scroll to position [1061, 0]
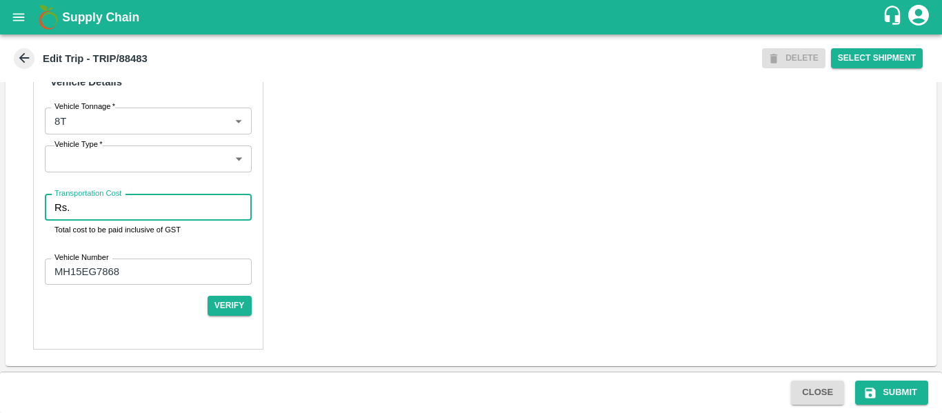
click at [134, 221] on input "Transportation Cost" at bounding box center [163, 208] width 176 height 26
type input "4000"
click at [880, 392] on button "Submit" at bounding box center [891, 393] width 73 height 24
